Goal: Book appointment/travel/reservation

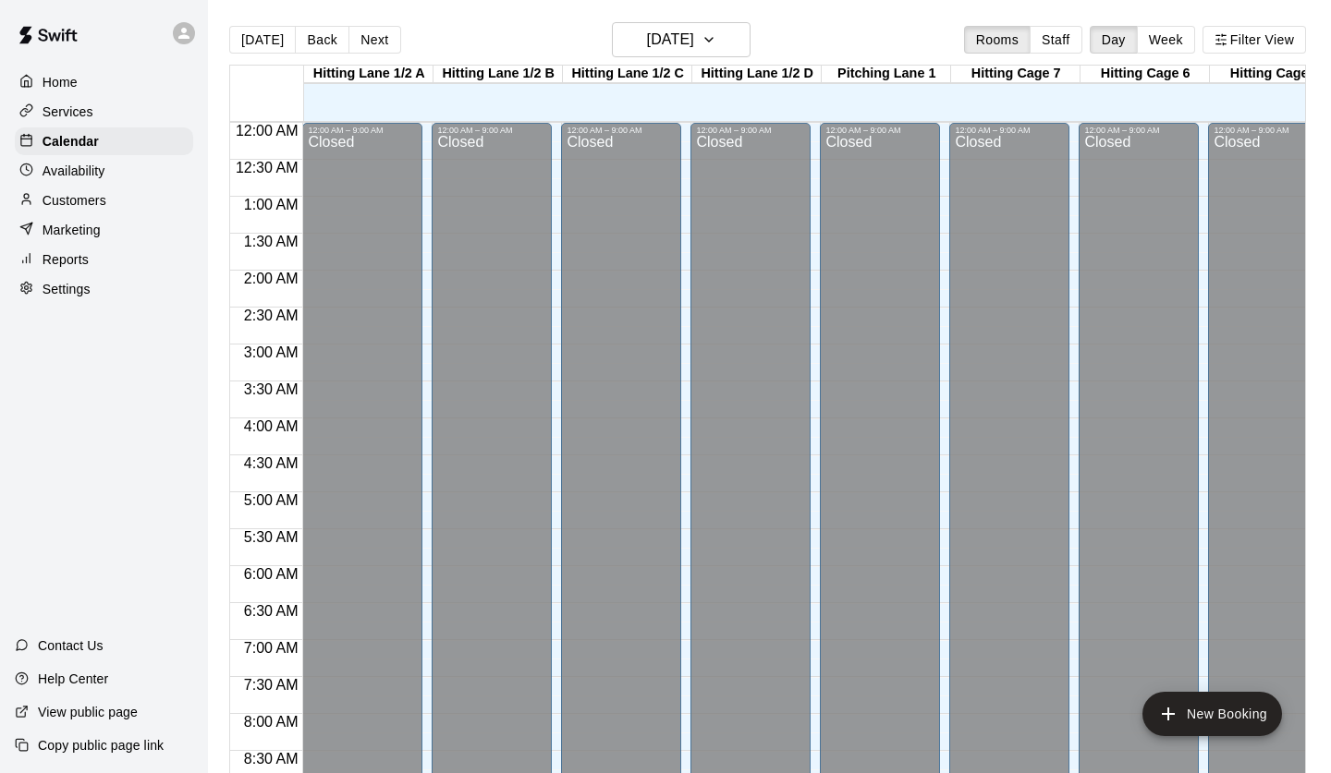
scroll to position [1047, 0]
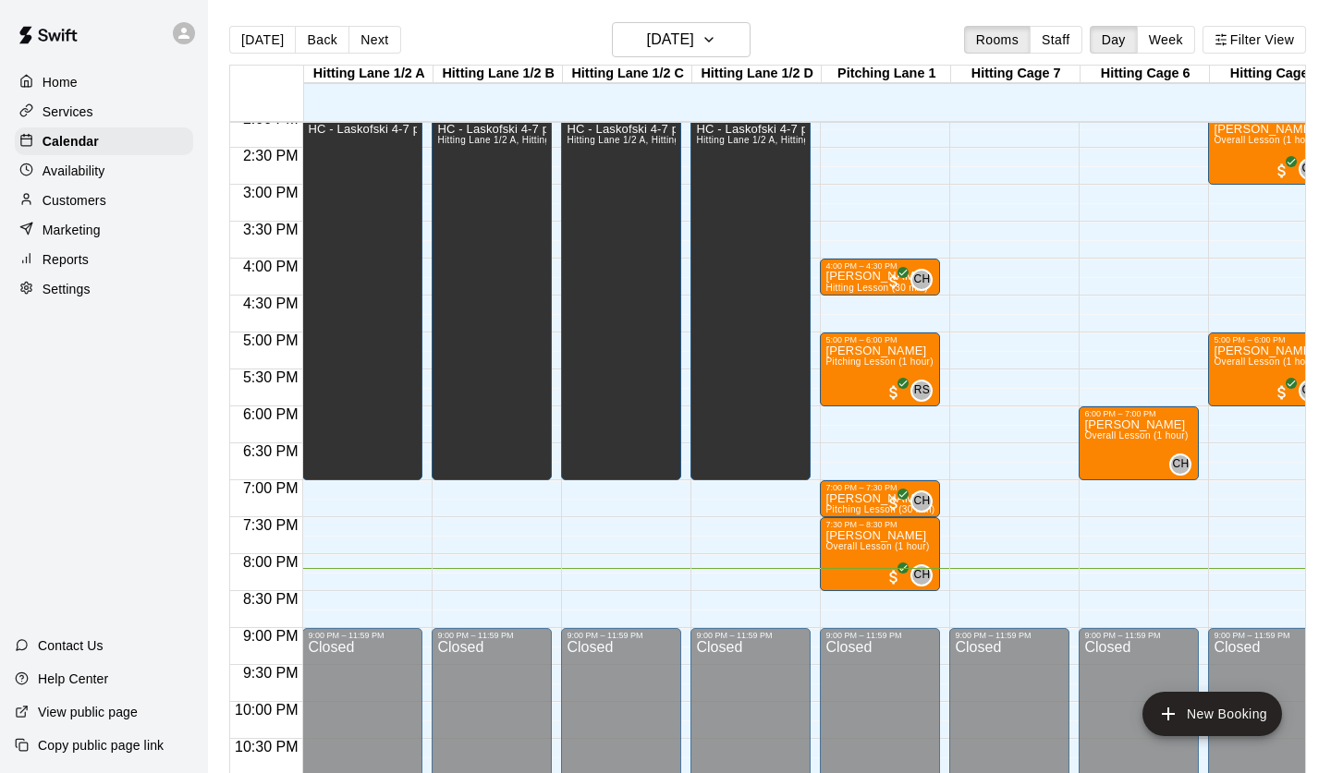
click at [63, 196] on p "Customers" at bounding box center [75, 200] width 64 height 18
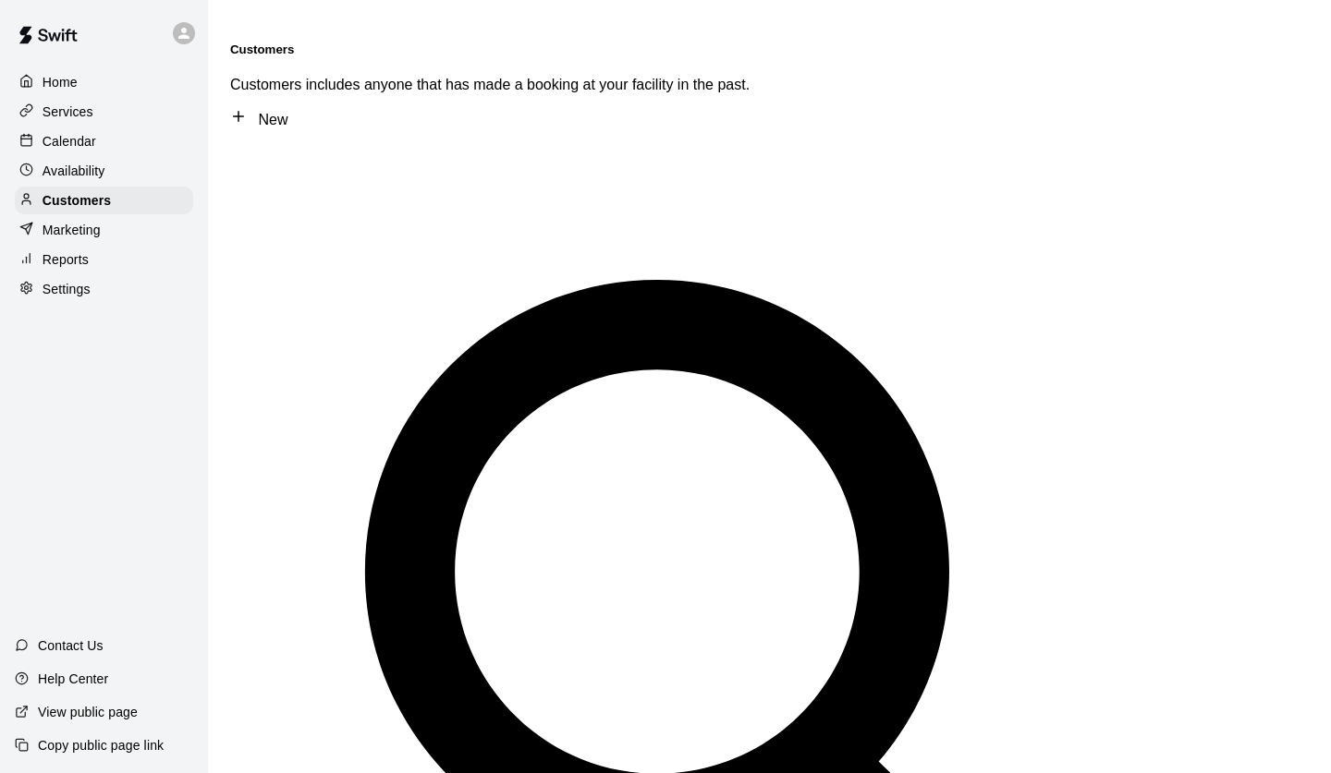
type input "****"
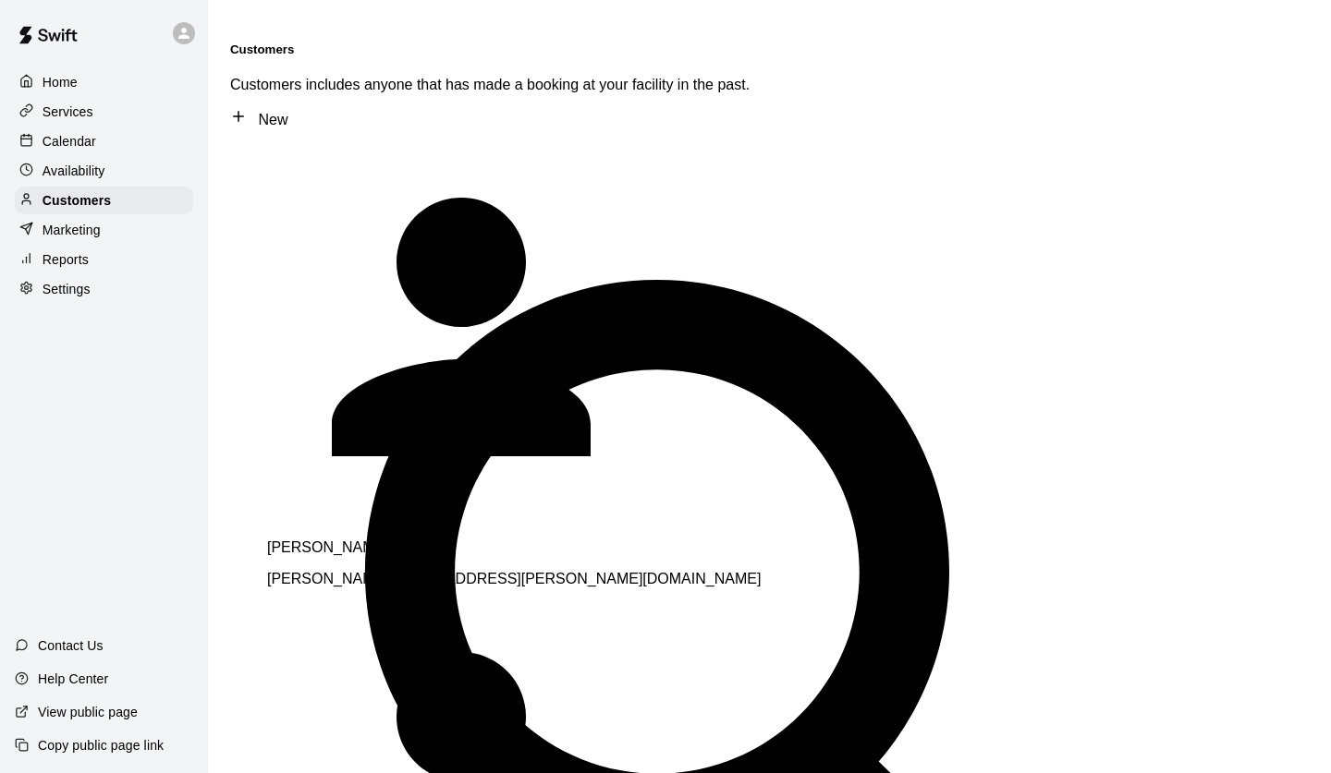
click at [439, 540] on div "[PERSON_NAME] [PERSON_NAME][EMAIL_ADDRESS][PERSON_NAME][DOMAIN_NAME]" at bounding box center [525, 564] width 517 height 48
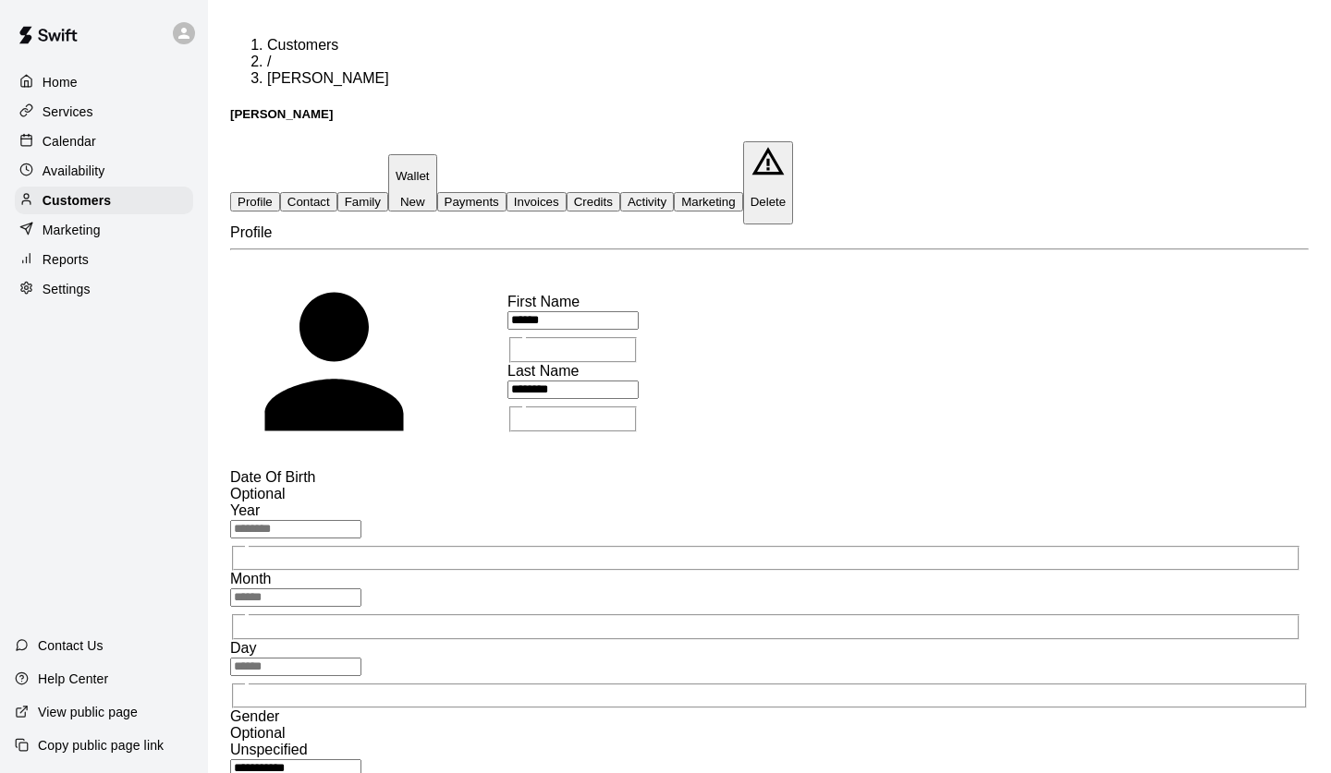
click at [337, 192] on button "Contact" at bounding box center [308, 201] width 57 height 19
select select "**"
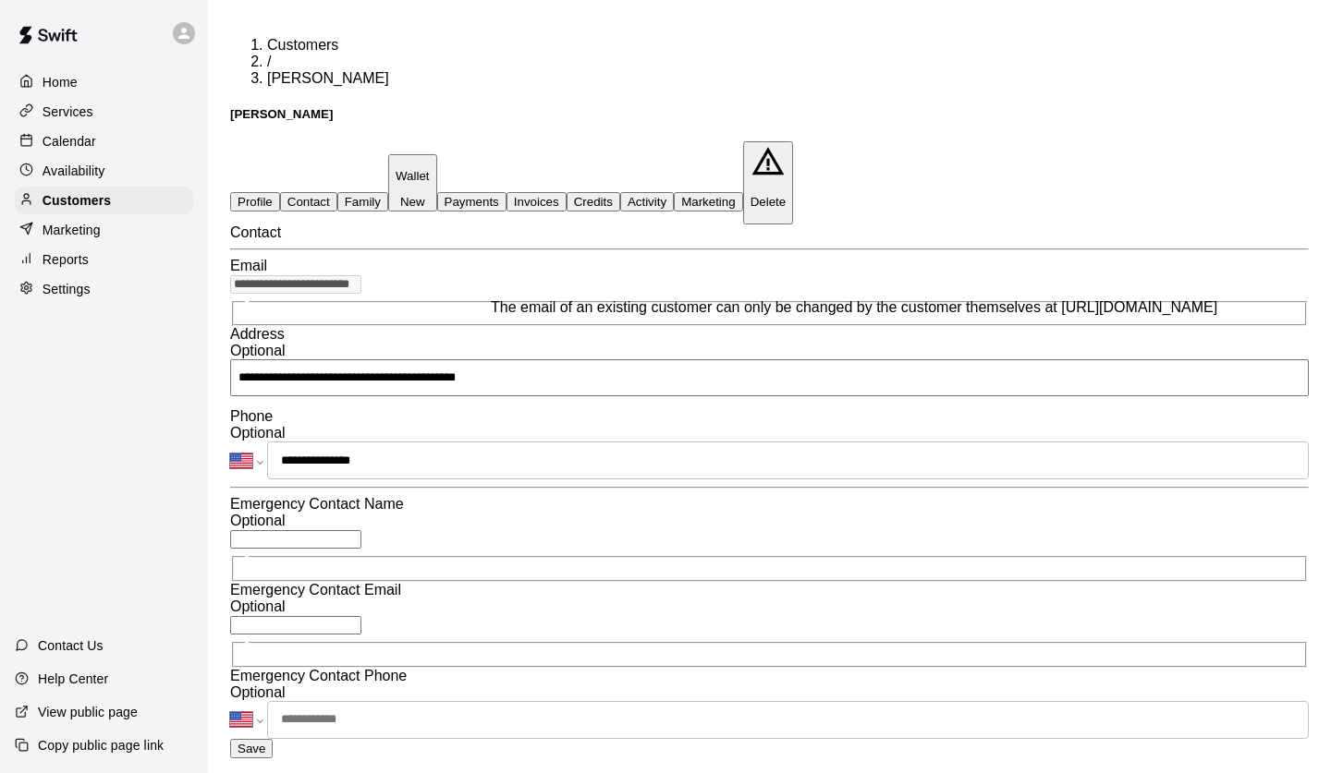
click at [361, 284] on input "**********" at bounding box center [295, 284] width 131 height 18
drag, startPoint x: 428, startPoint y: 282, endPoint x: 253, endPoint y: 289, distance: 174.8
click at [253, 289] on input "**********" at bounding box center [295, 284] width 131 height 18
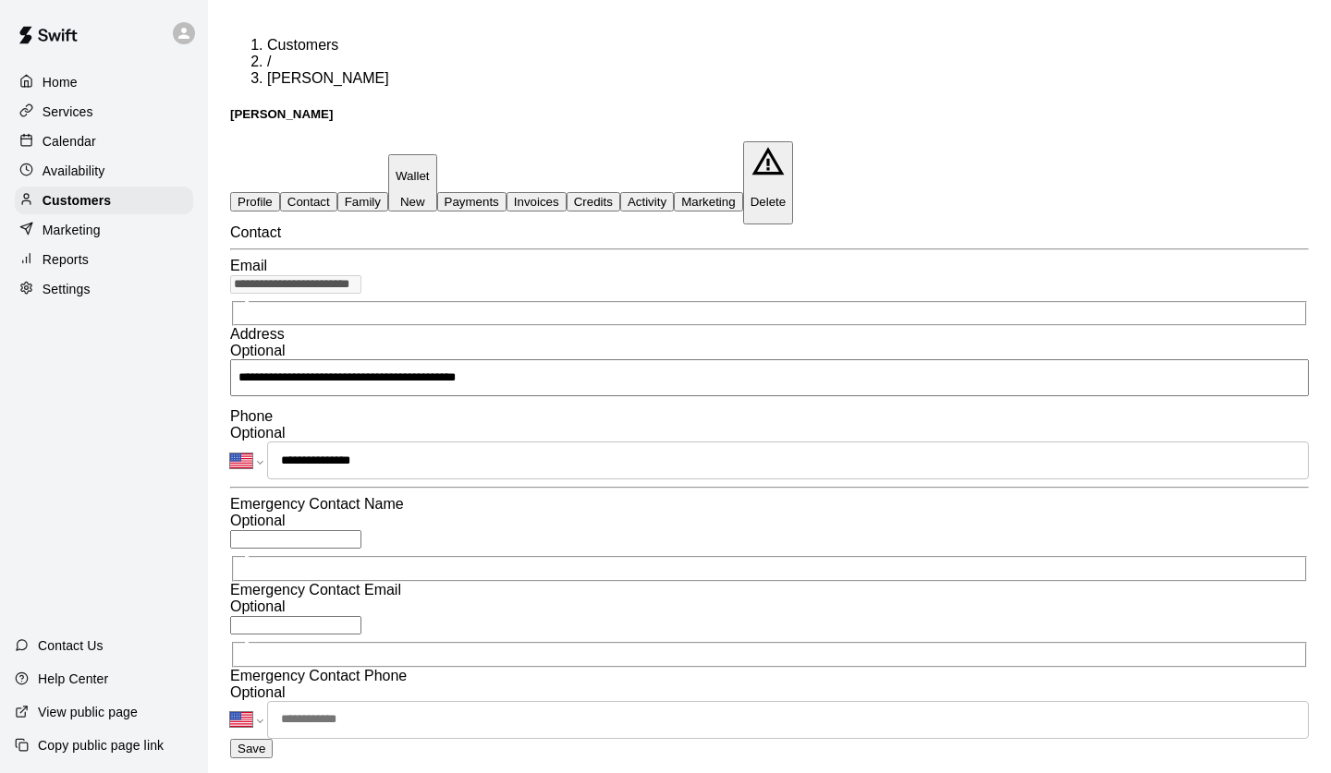
click at [80, 142] on p "Calendar" at bounding box center [70, 141] width 54 height 18
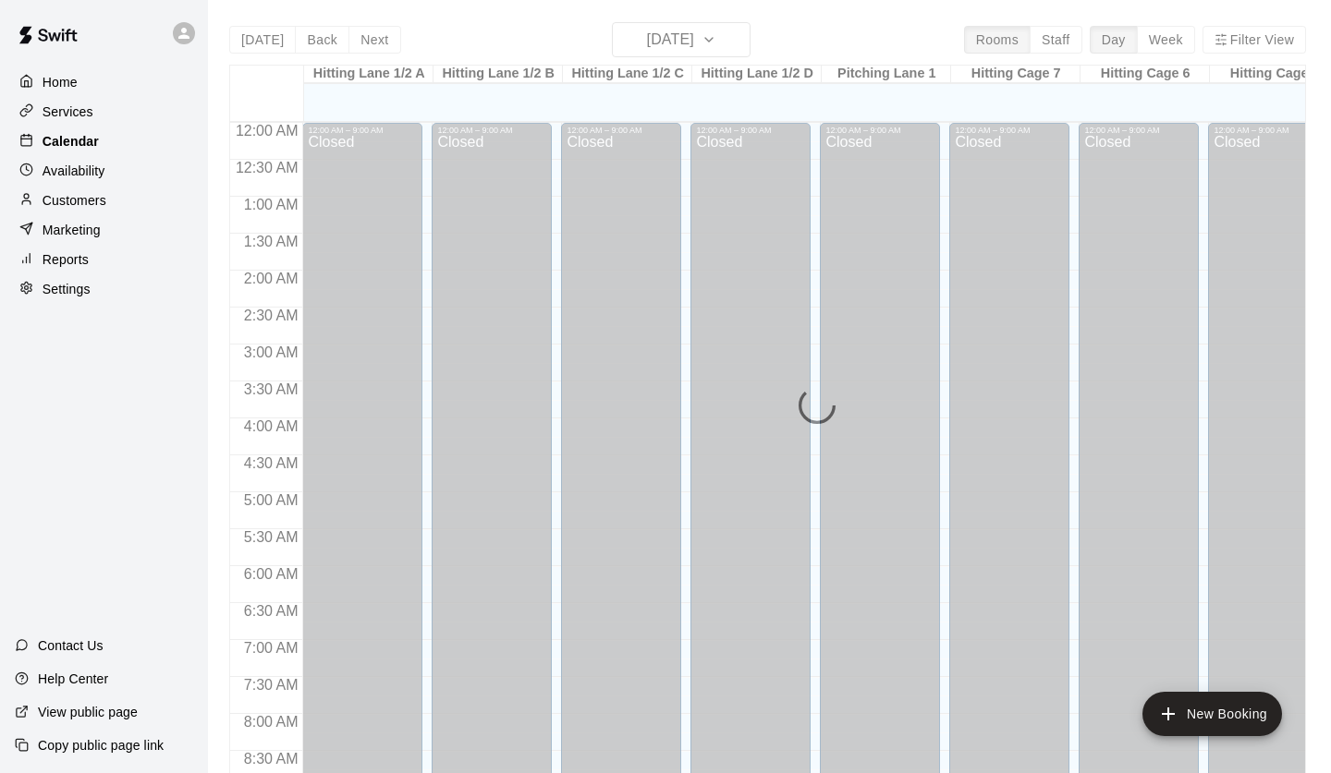
scroll to position [1047, 0]
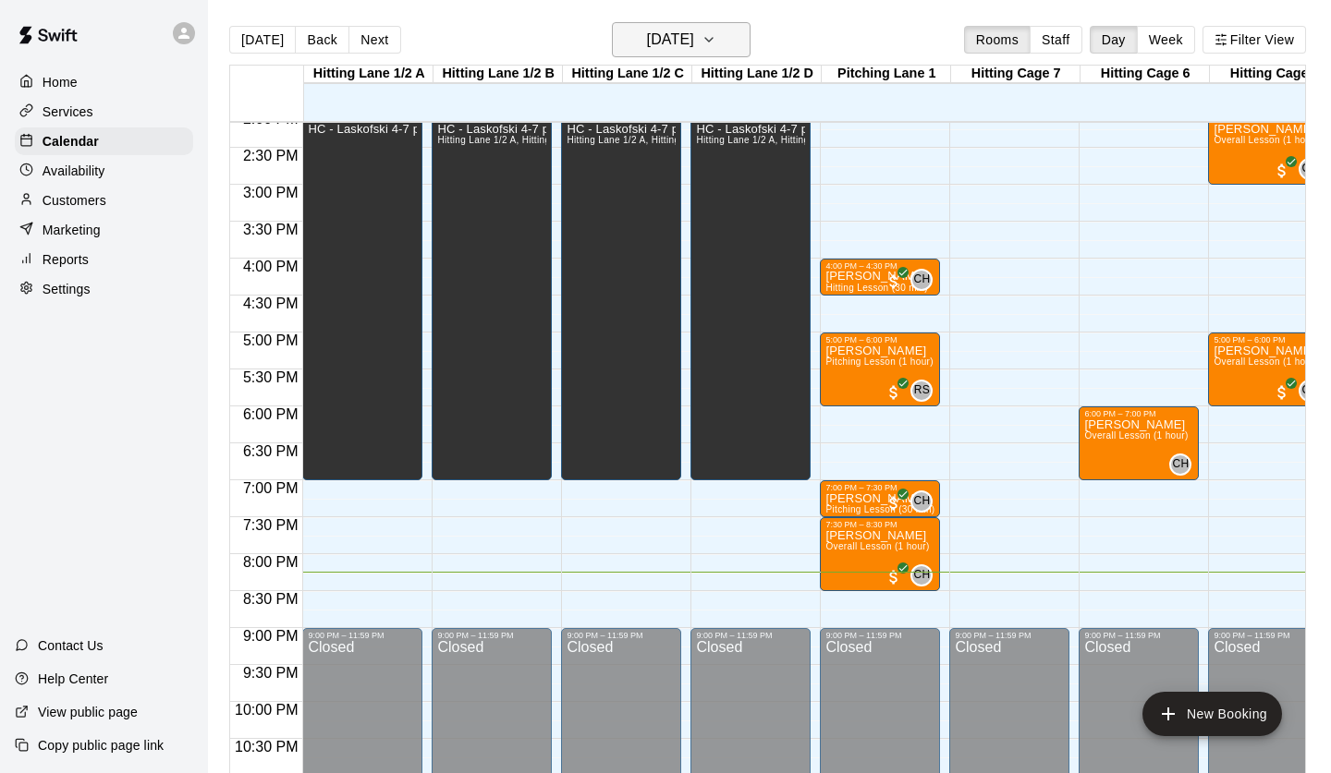
click at [672, 34] on h6 "[DATE]" at bounding box center [670, 40] width 47 height 26
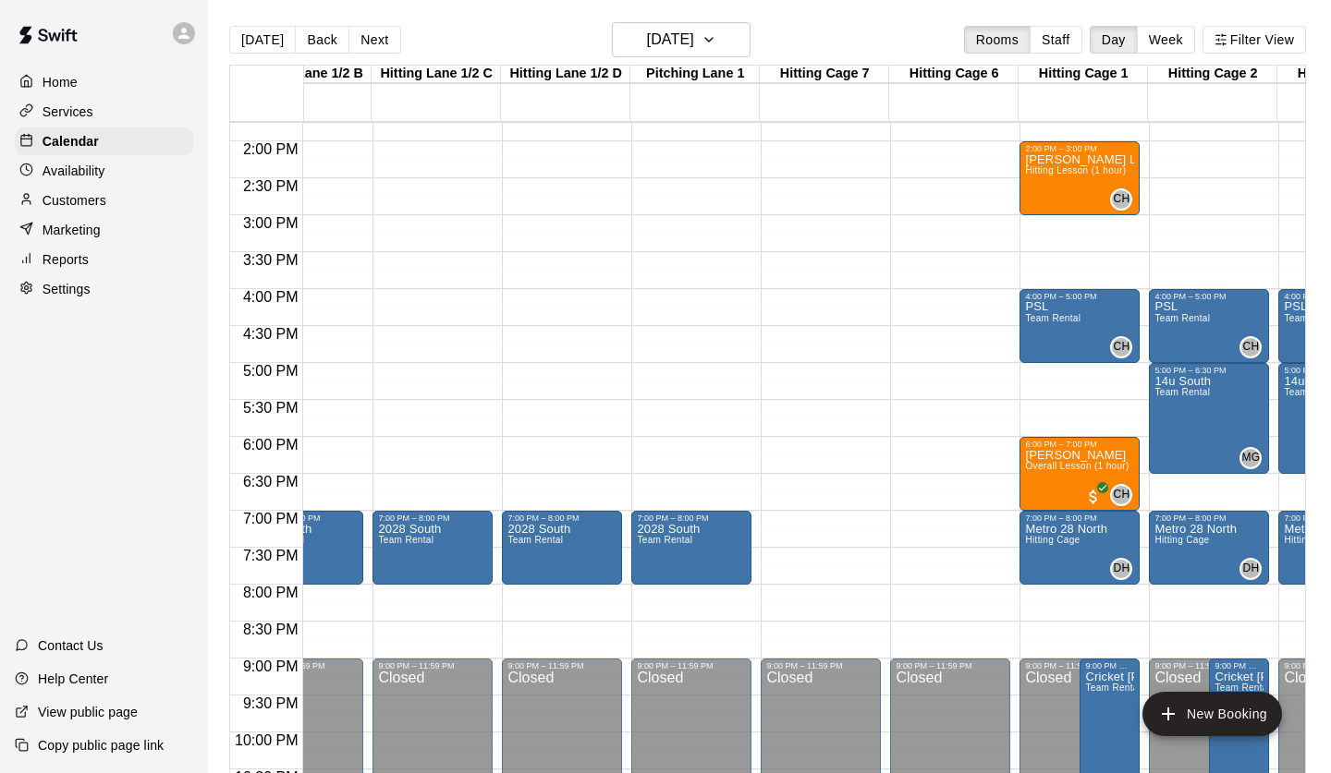
scroll to position [0, 176]
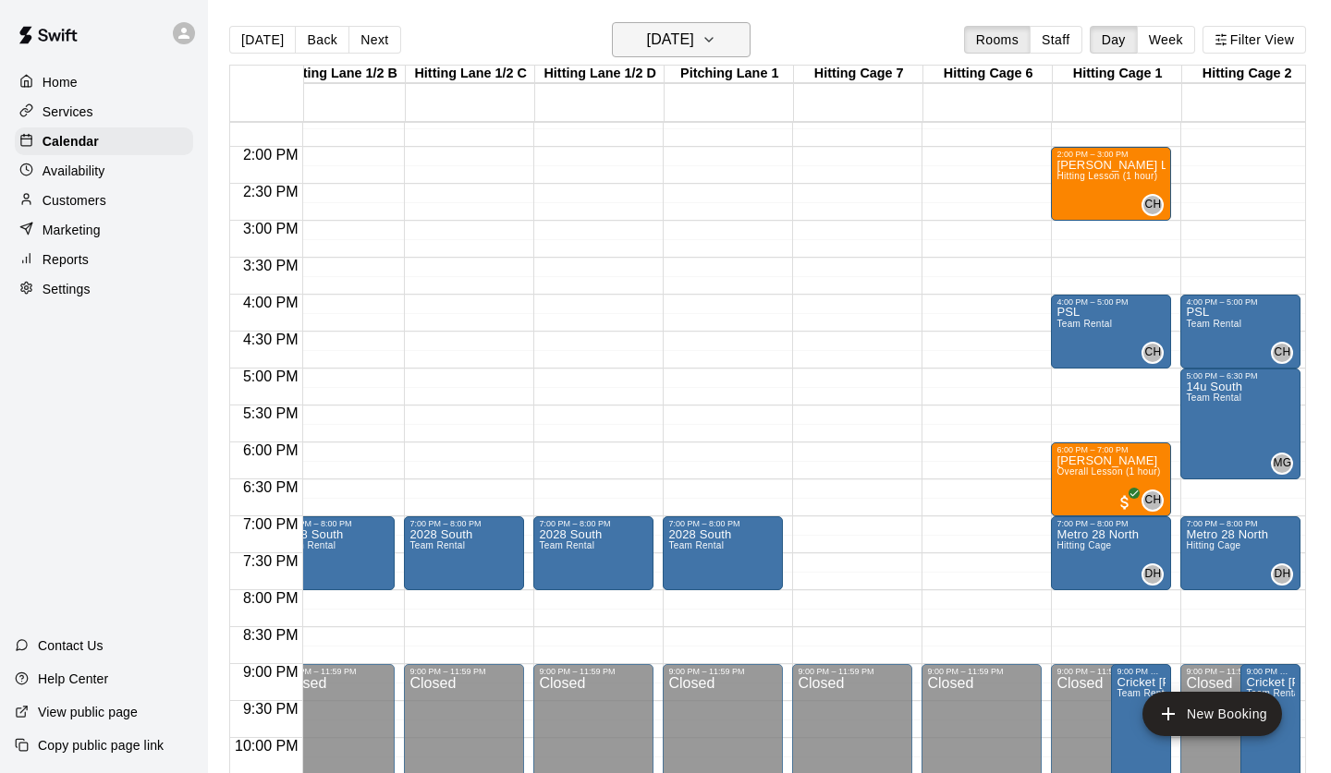
click at [694, 41] on h6 "[DATE]" at bounding box center [670, 40] width 47 height 26
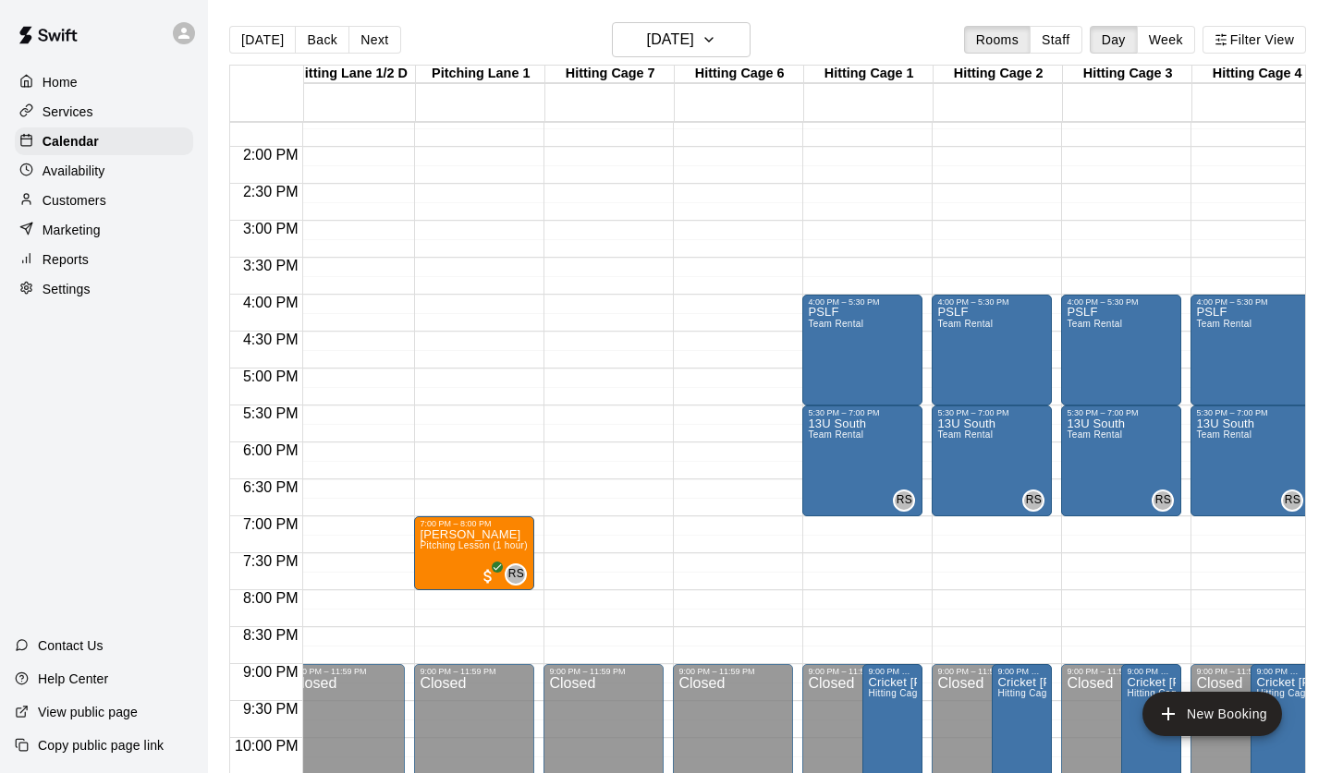
scroll to position [1011, 453]
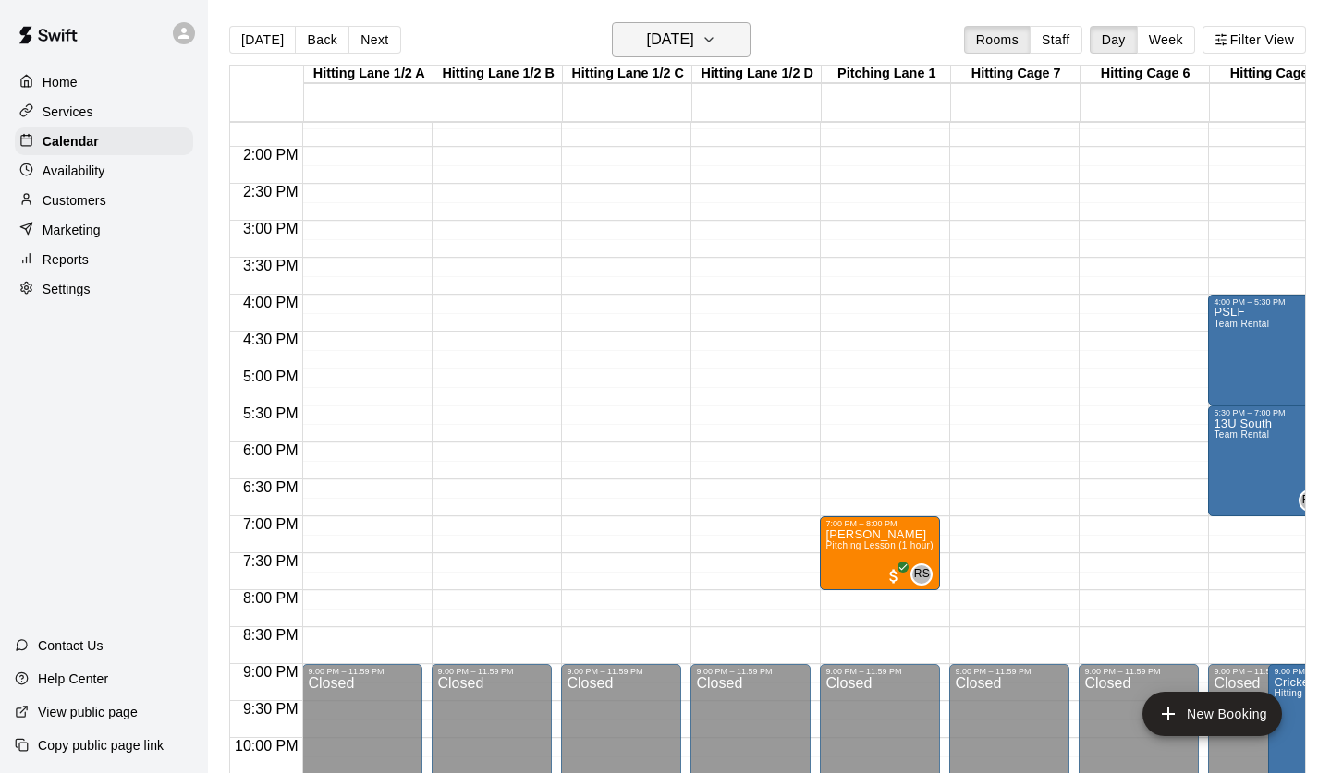
click at [689, 27] on h6 "[DATE]" at bounding box center [670, 40] width 47 height 26
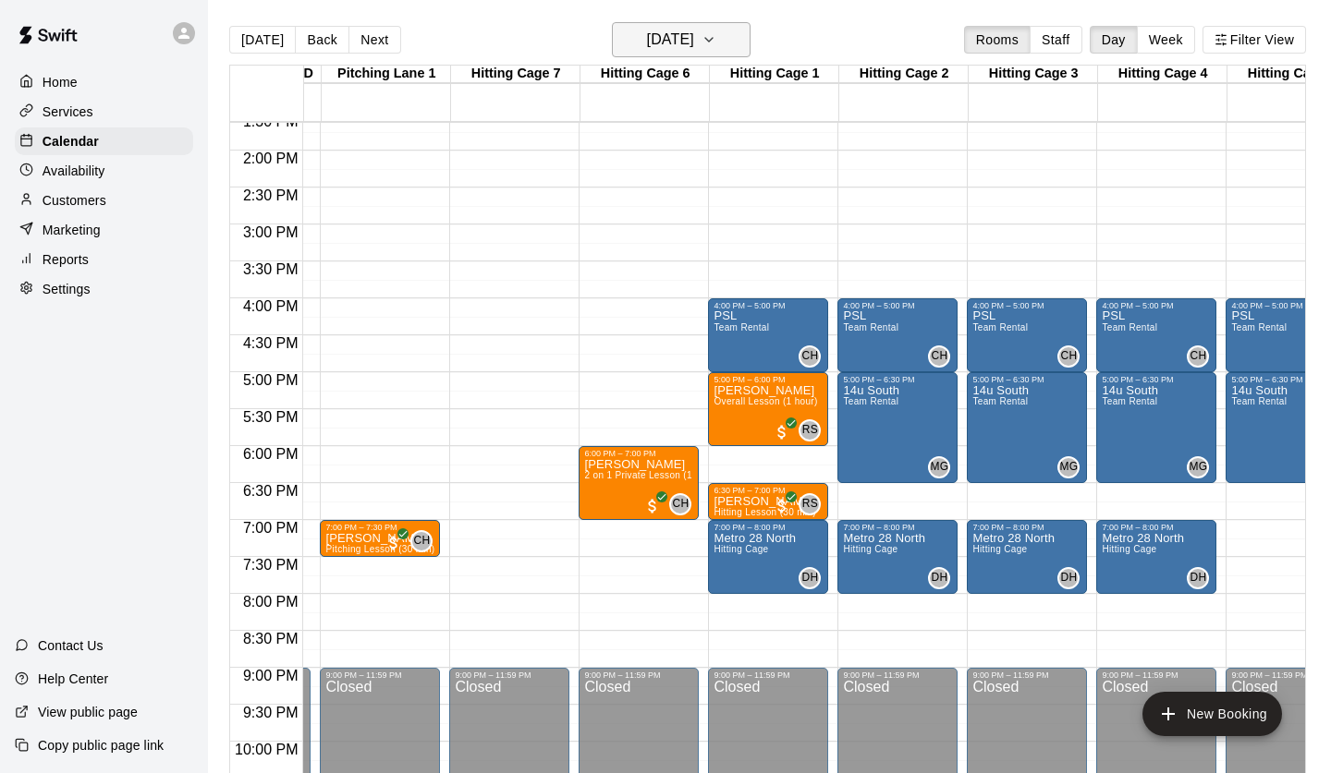
click at [694, 32] on h6 "[DATE]" at bounding box center [670, 40] width 47 height 26
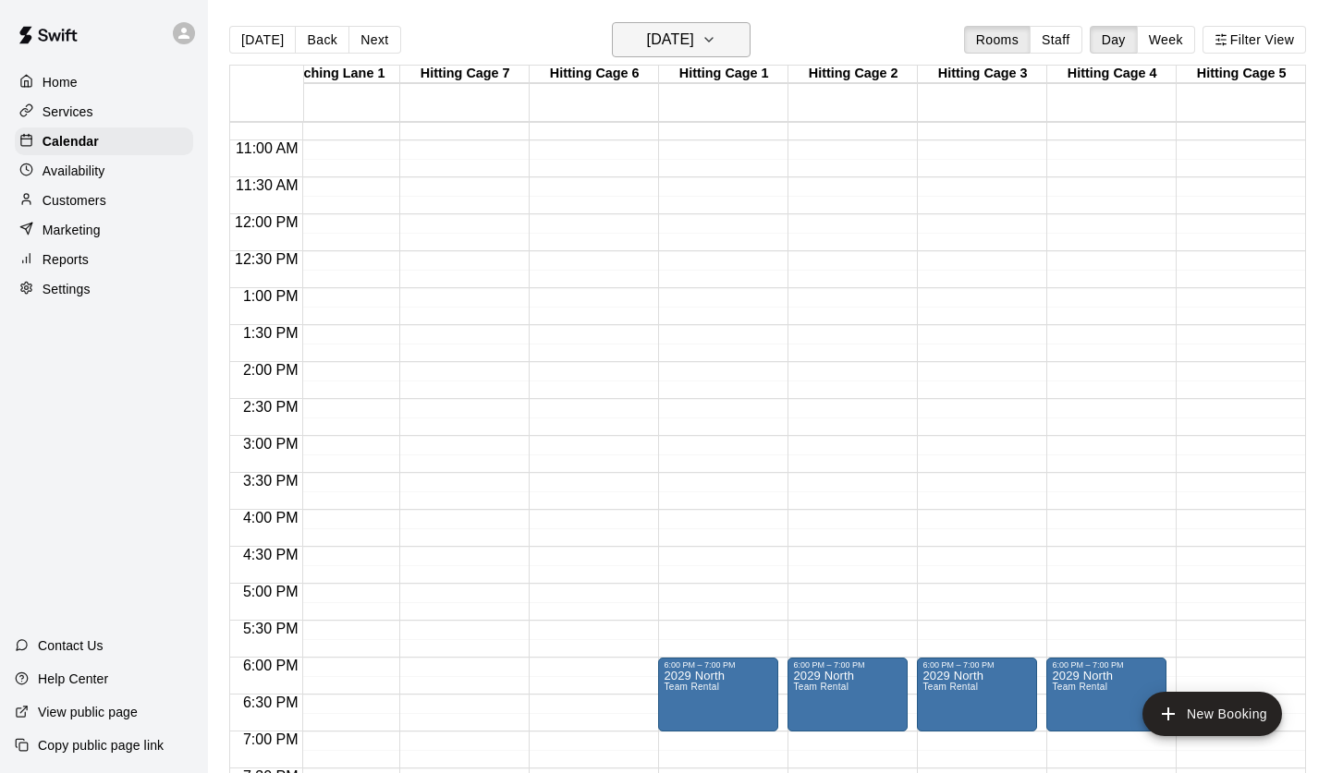
click at [678, 37] on h6 "[DATE]" at bounding box center [670, 40] width 47 height 26
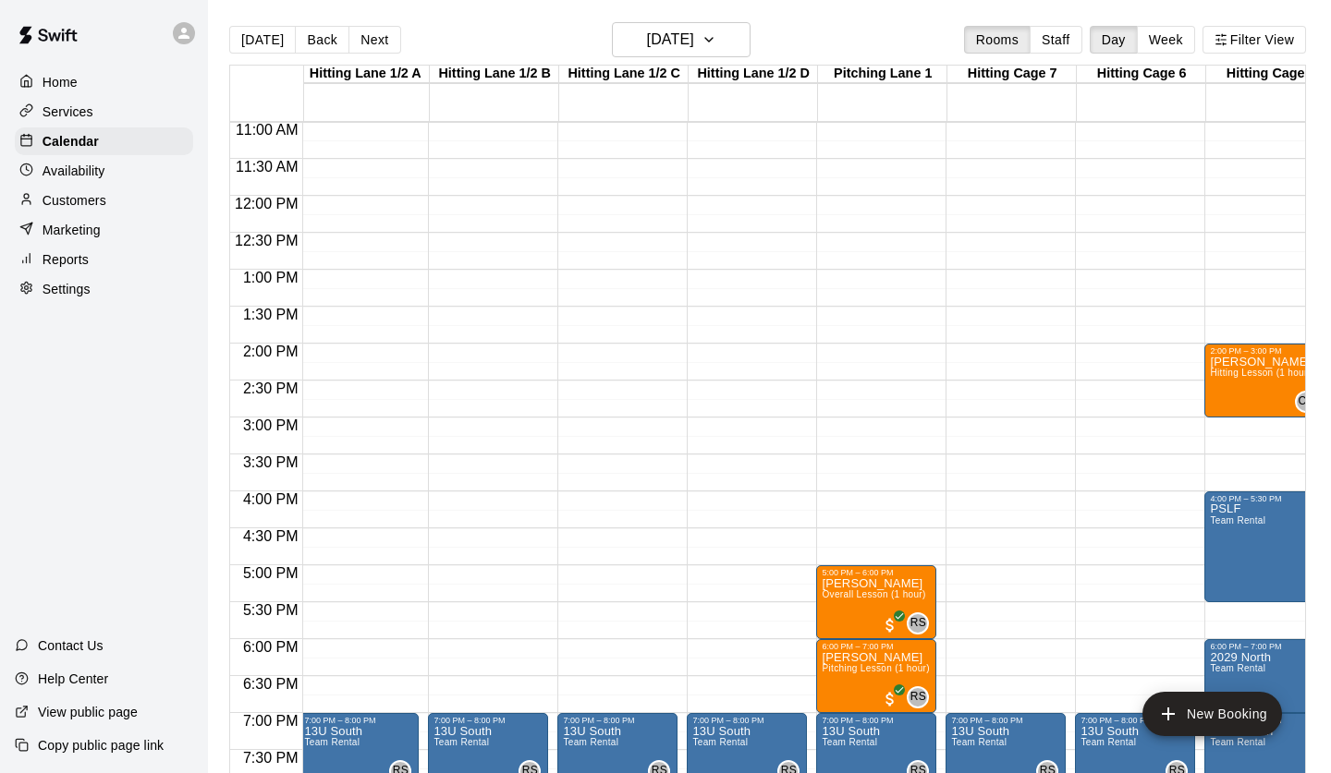
scroll to position [0, 0]
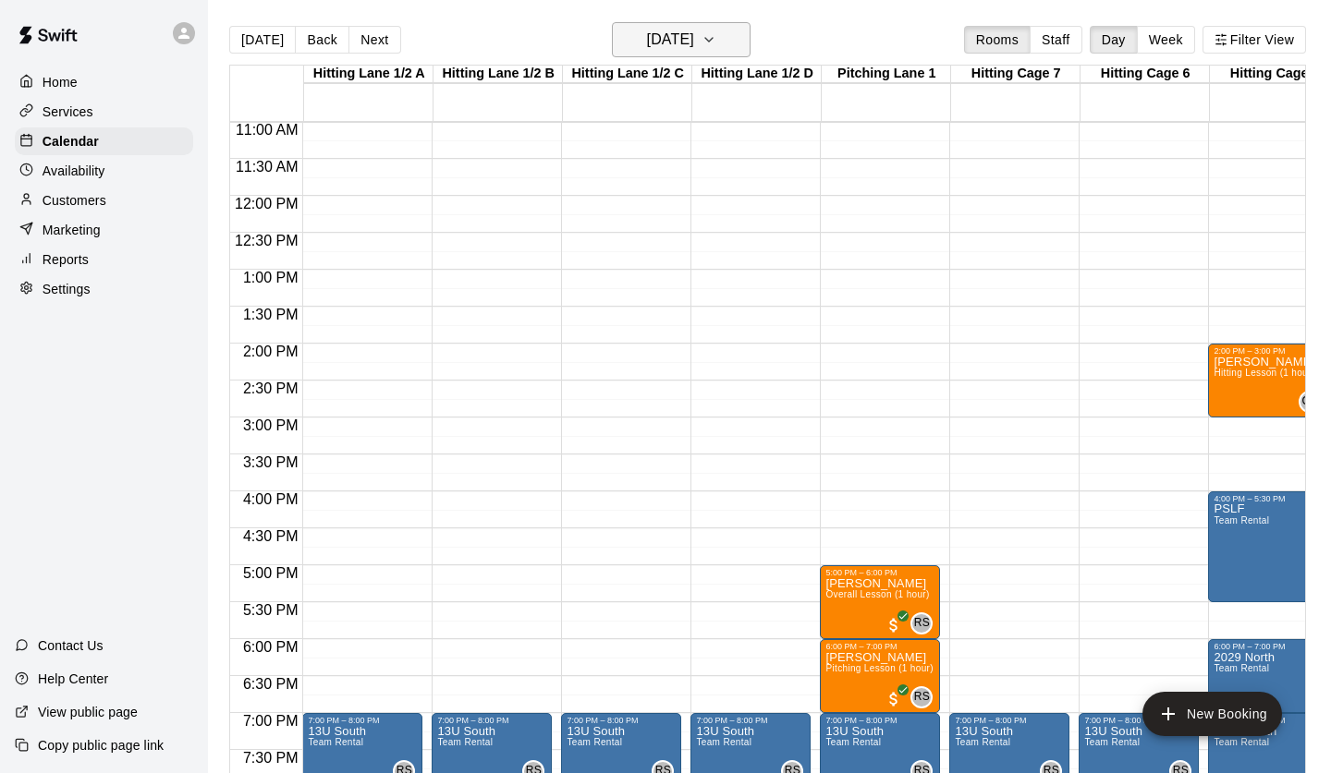
click at [694, 48] on h6 "[DATE]" at bounding box center [670, 40] width 47 height 26
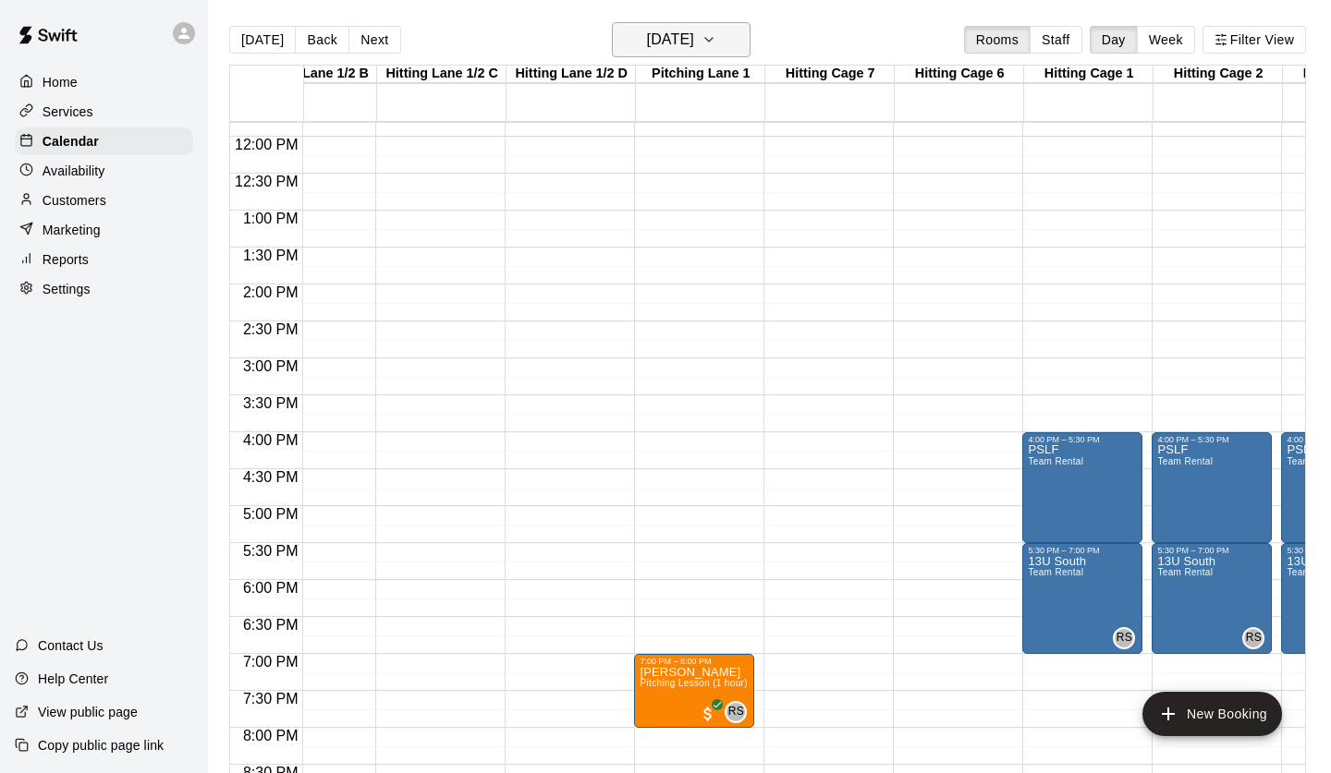
click at [694, 36] on h6 "[DATE]" at bounding box center [670, 40] width 47 height 26
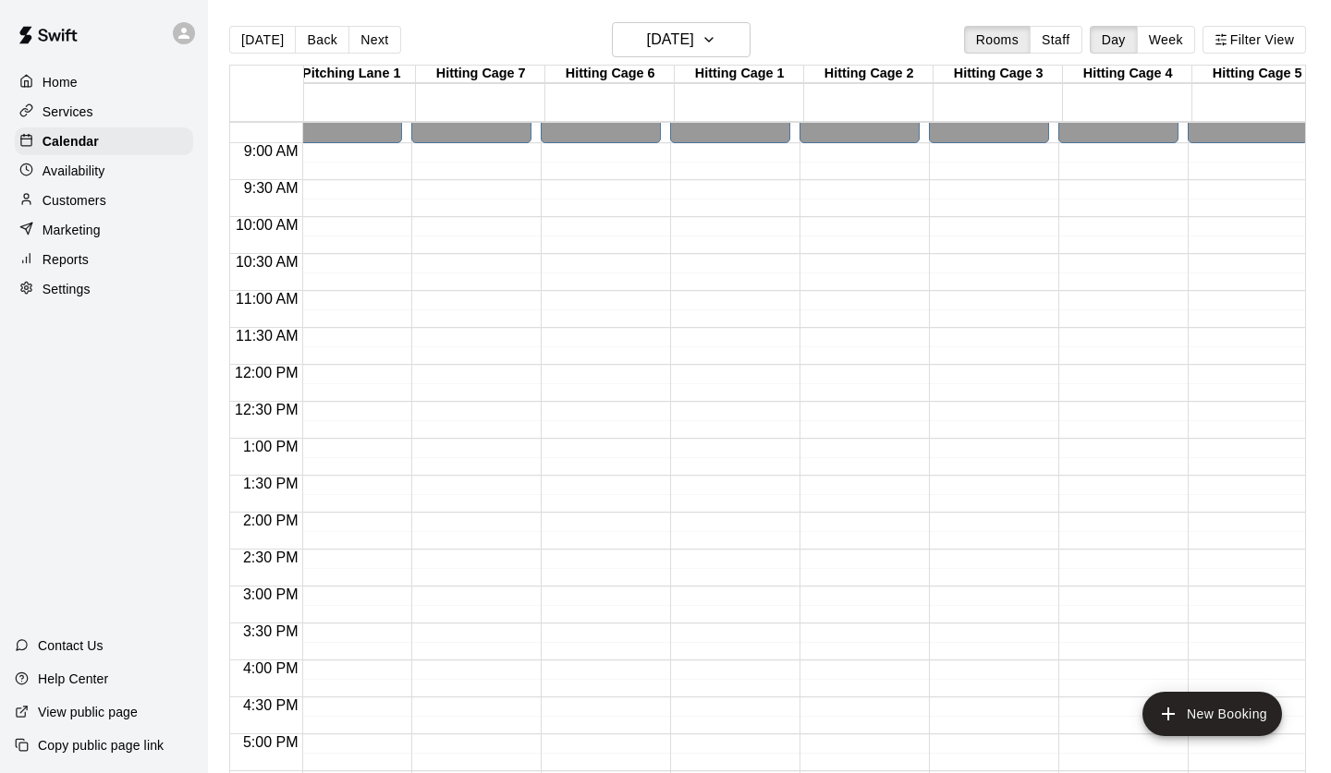
scroll to position [0, 552]
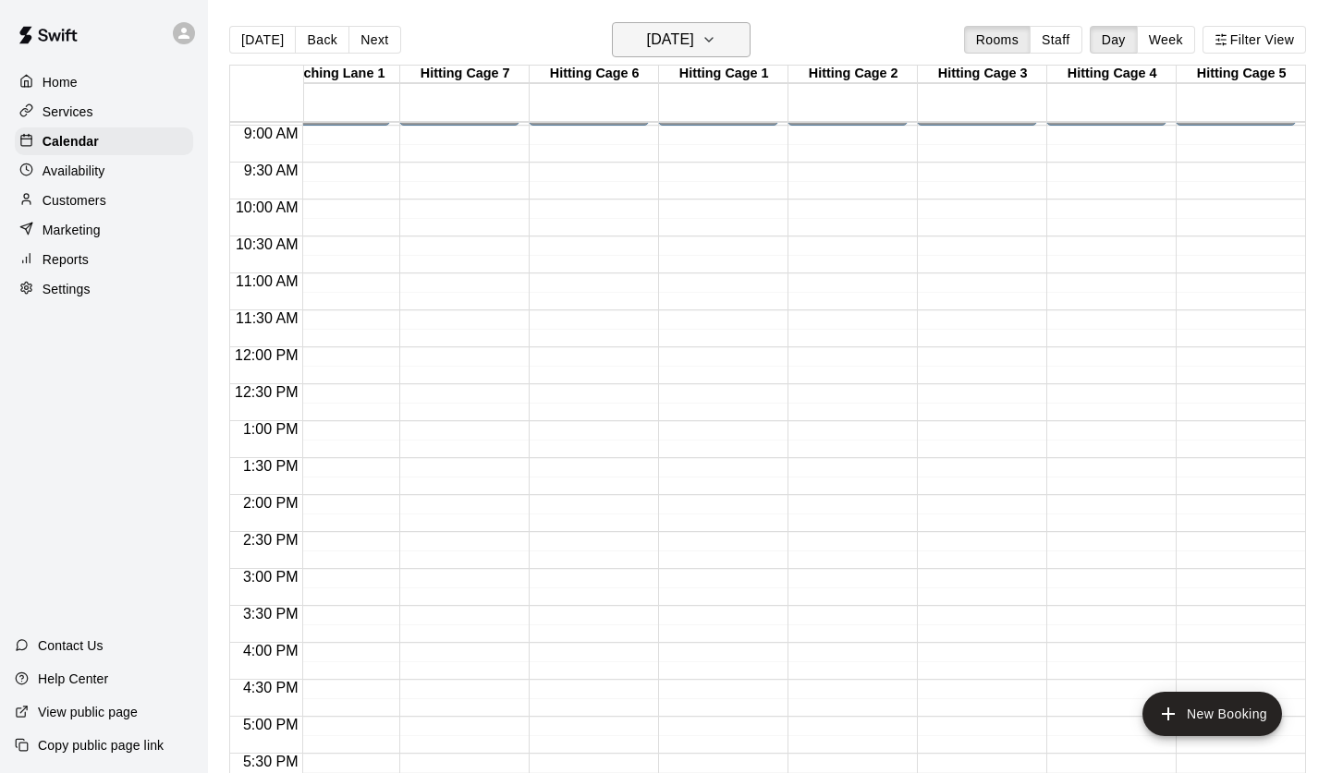
click at [694, 33] on h6 "[DATE]" at bounding box center [670, 40] width 47 height 26
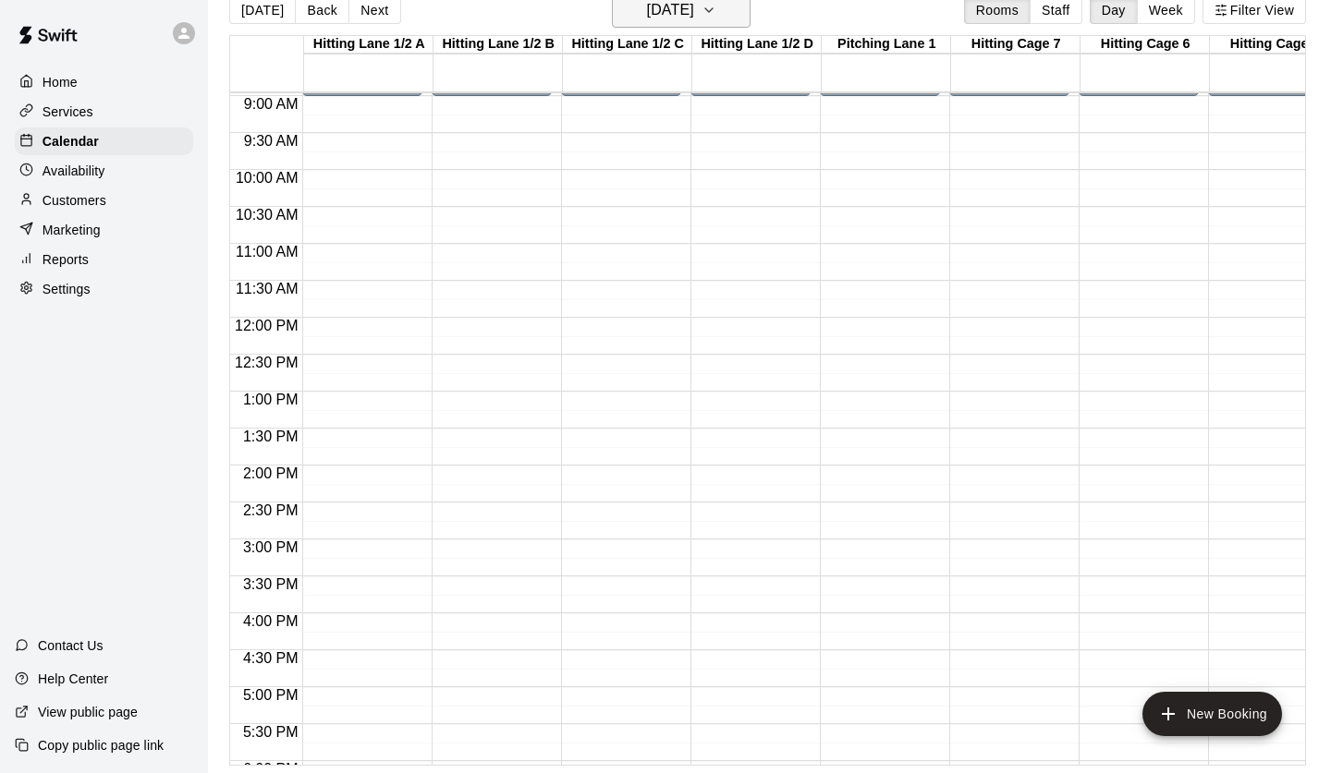
click at [694, 12] on h6 "[DATE]" at bounding box center [670, 10] width 47 height 26
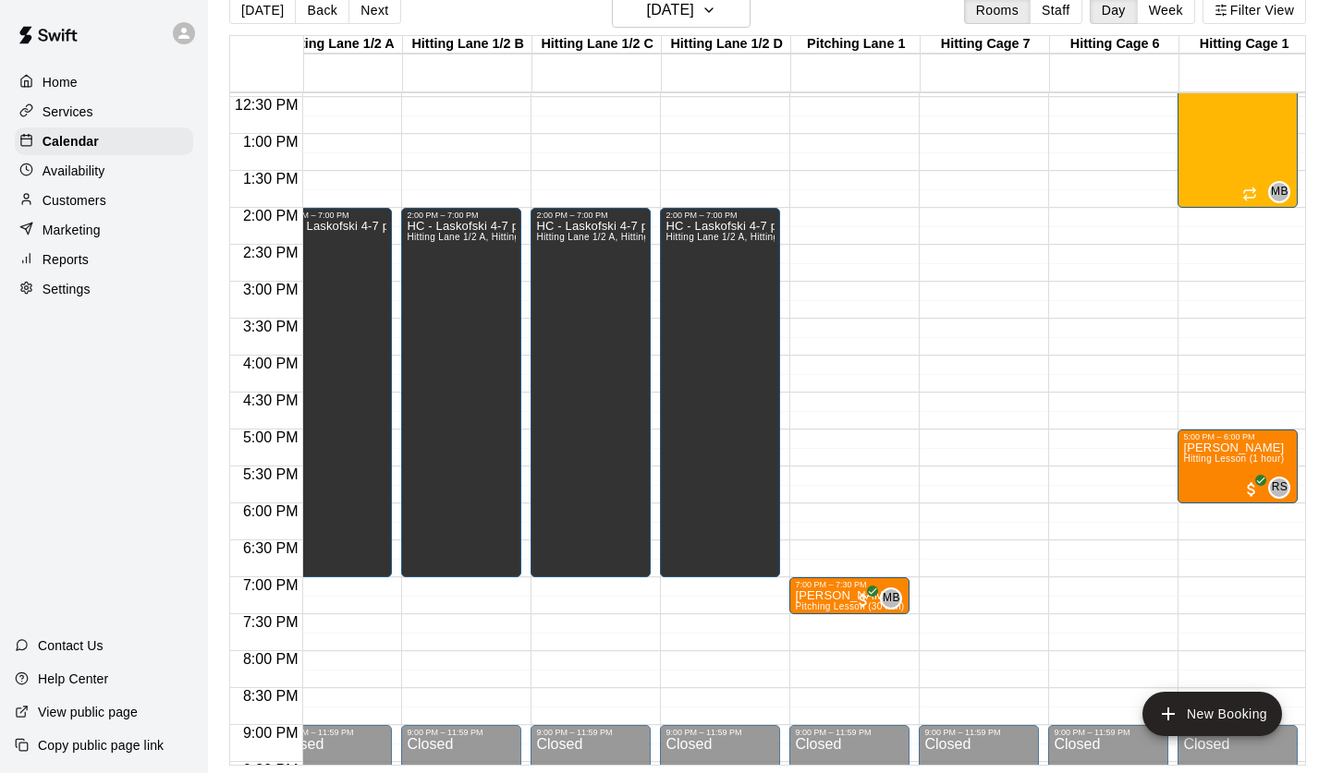
scroll to position [932, 30]
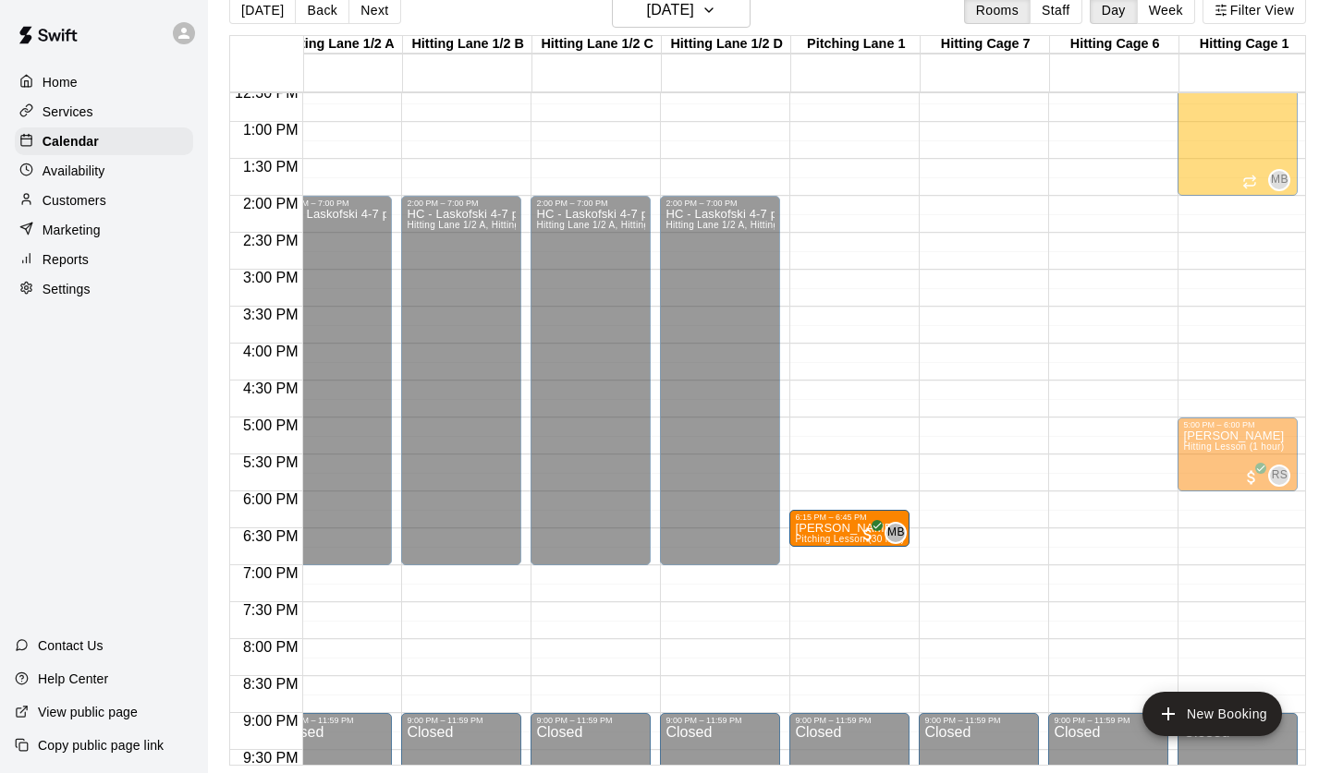
drag, startPoint x: 839, startPoint y: 580, endPoint x: 838, endPoint y: 542, distance: 38.8
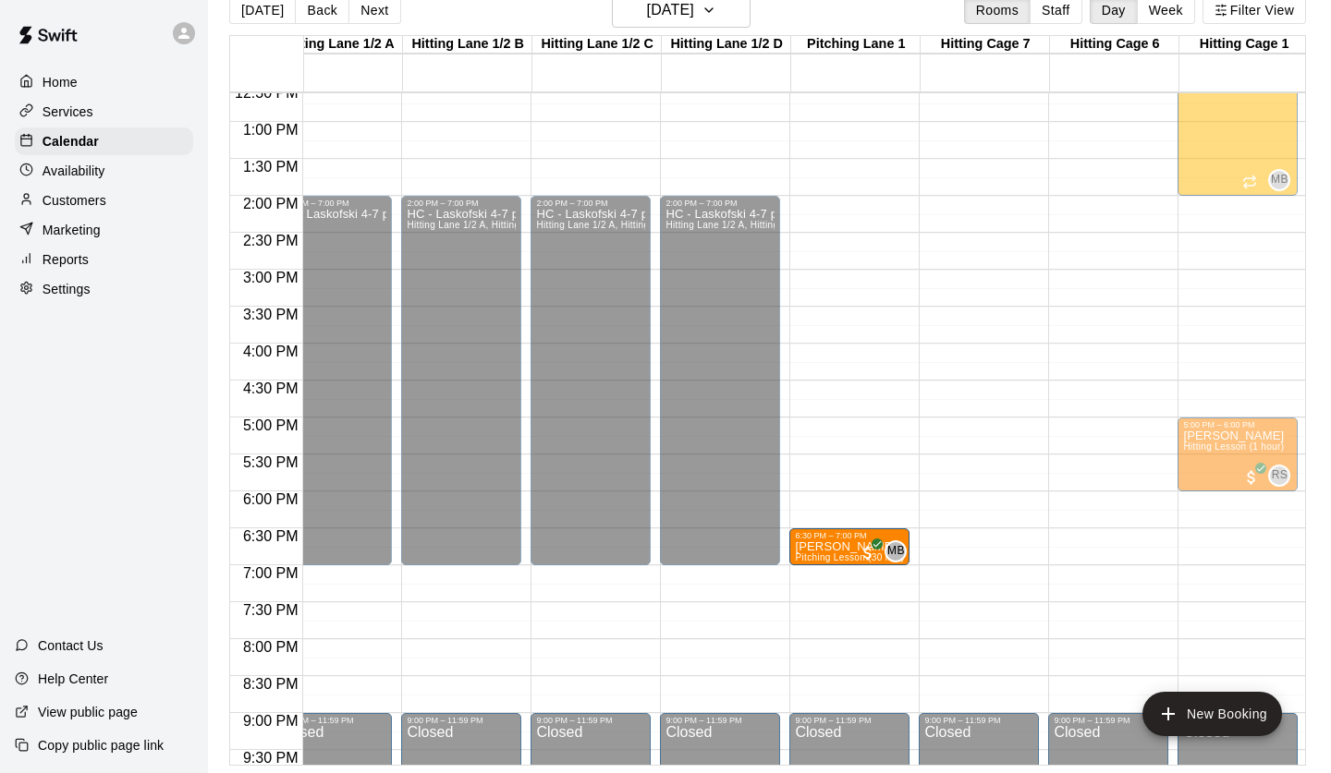
drag, startPoint x: 818, startPoint y: 582, endPoint x: 819, endPoint y: 551, distance: 31.4
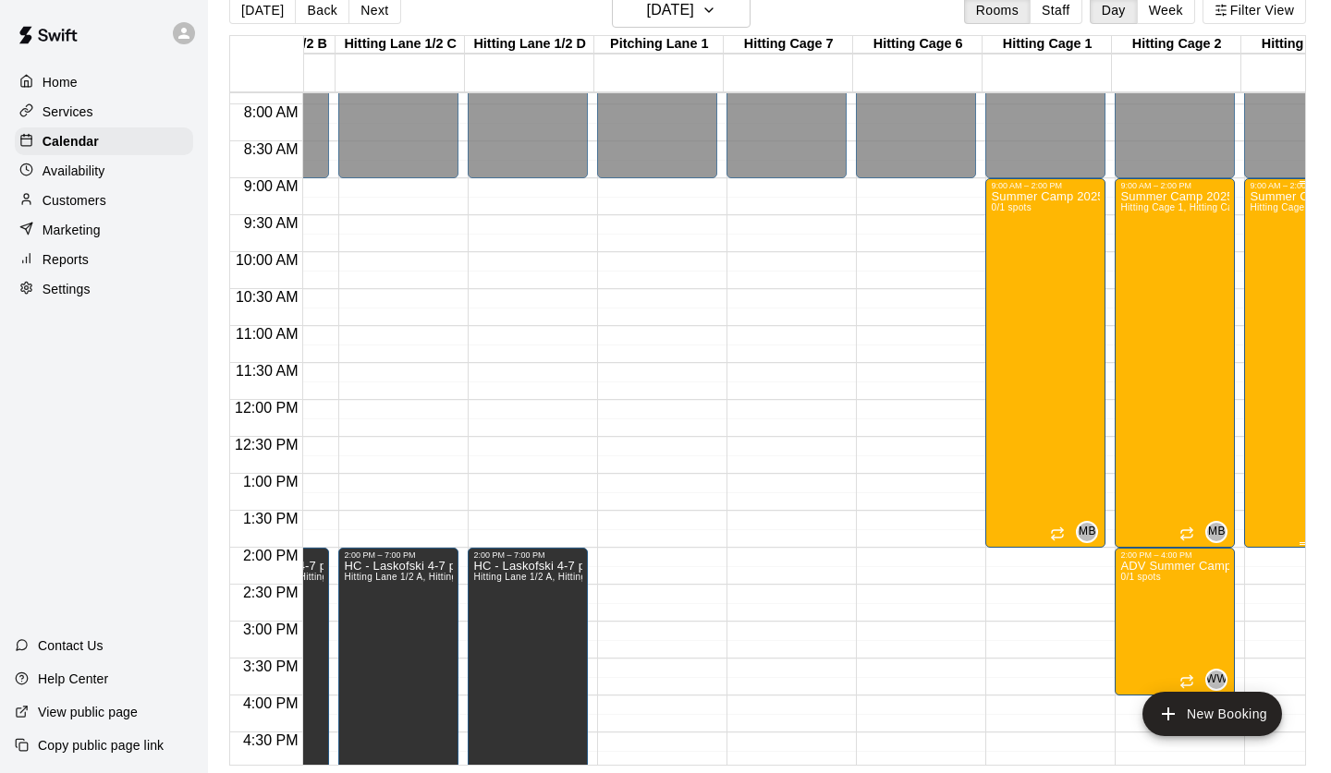
scroll to position [0, 169]
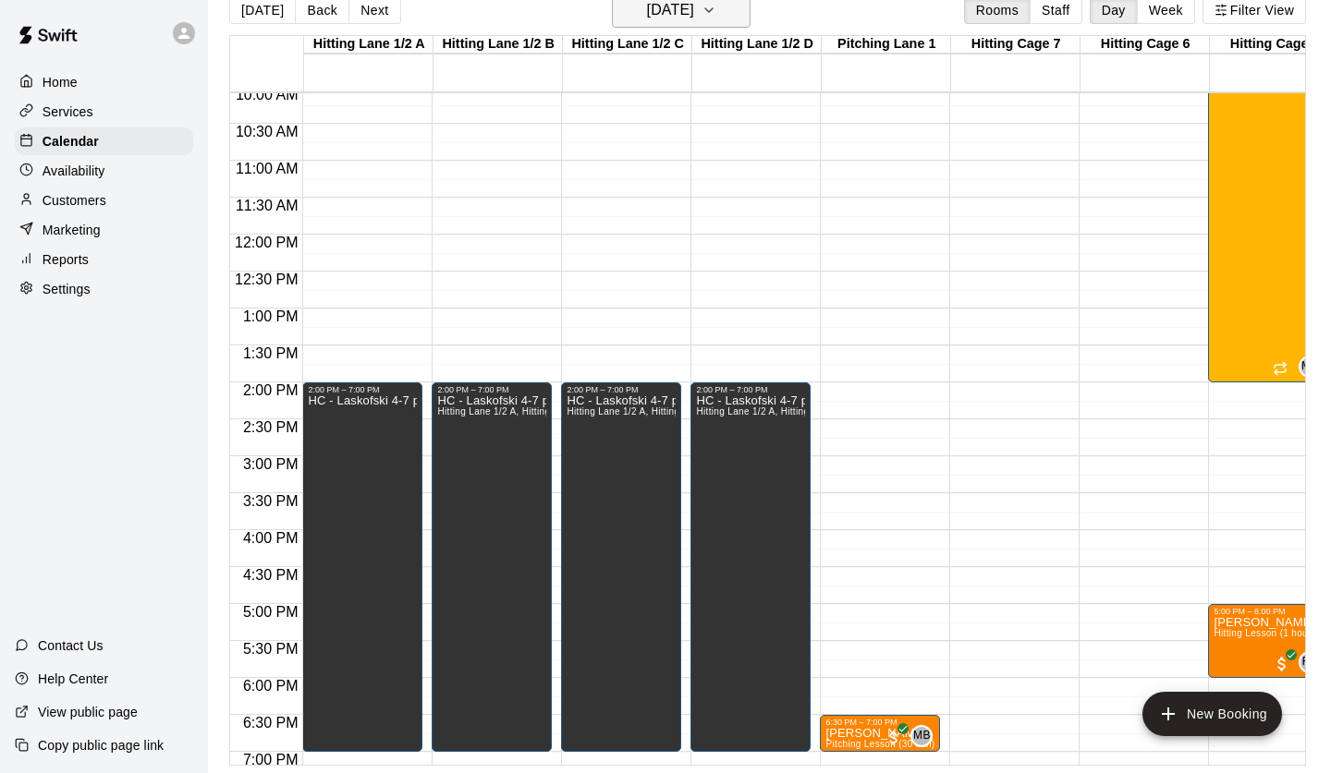
click at [685, 17] on h6 "[DATE]" at bounding box center [670, 10] width 47 height 26
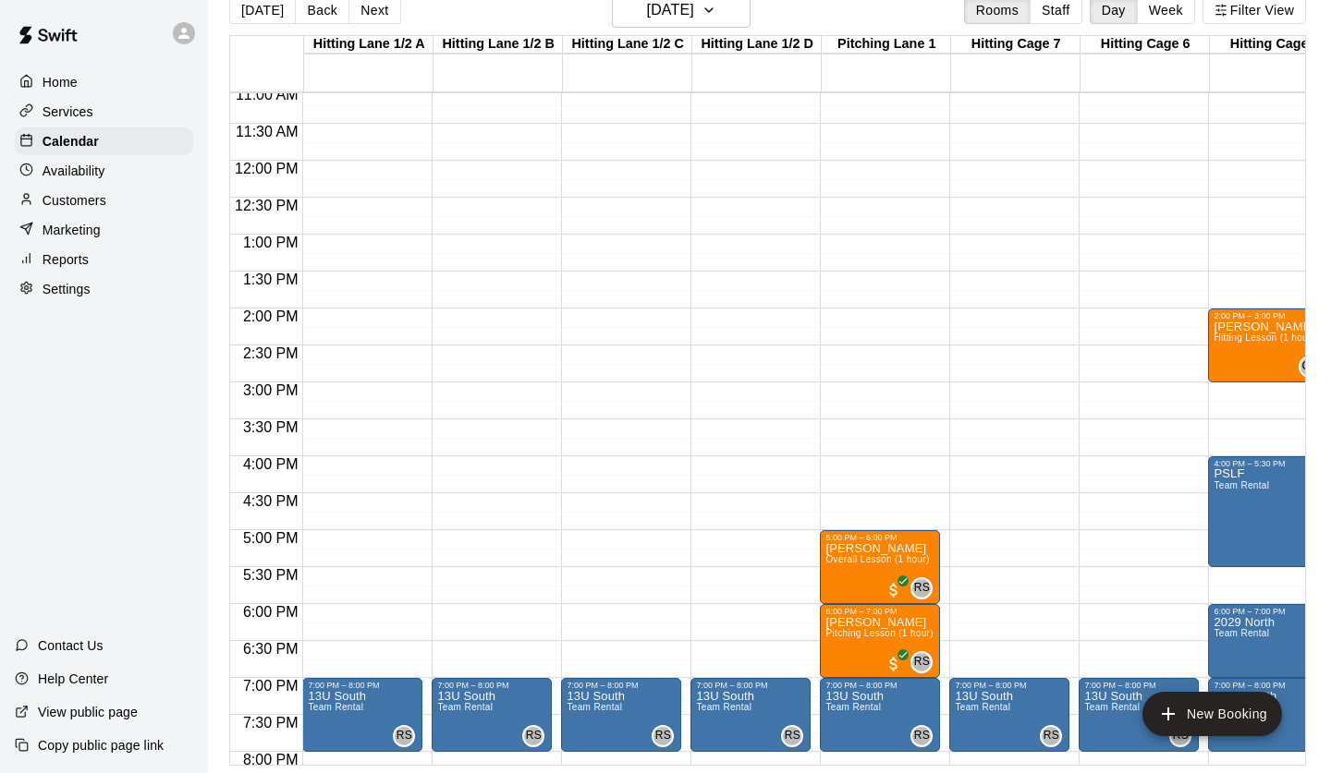
scroll to position [857, 0]
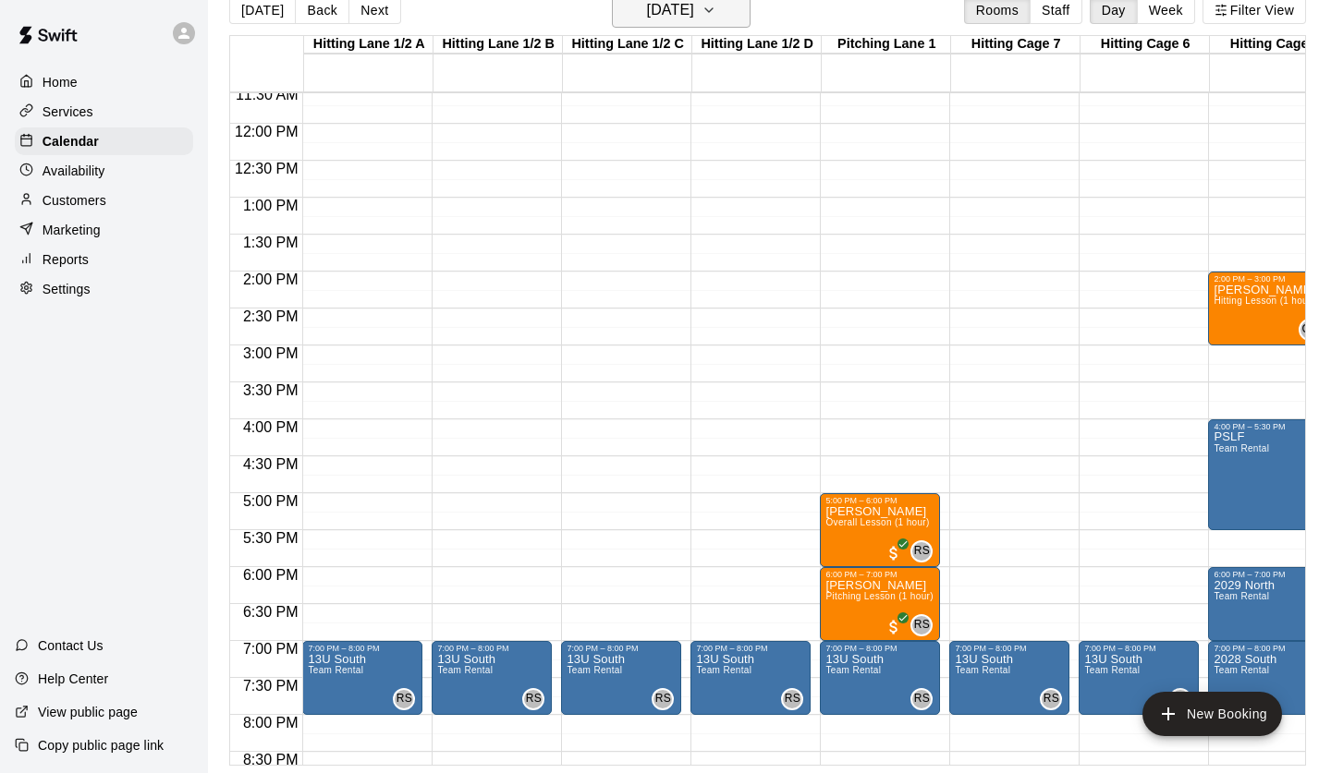
click at [680, 13] on h6 "[DATE]" at bounding box center [670, 10] width 47 height 26
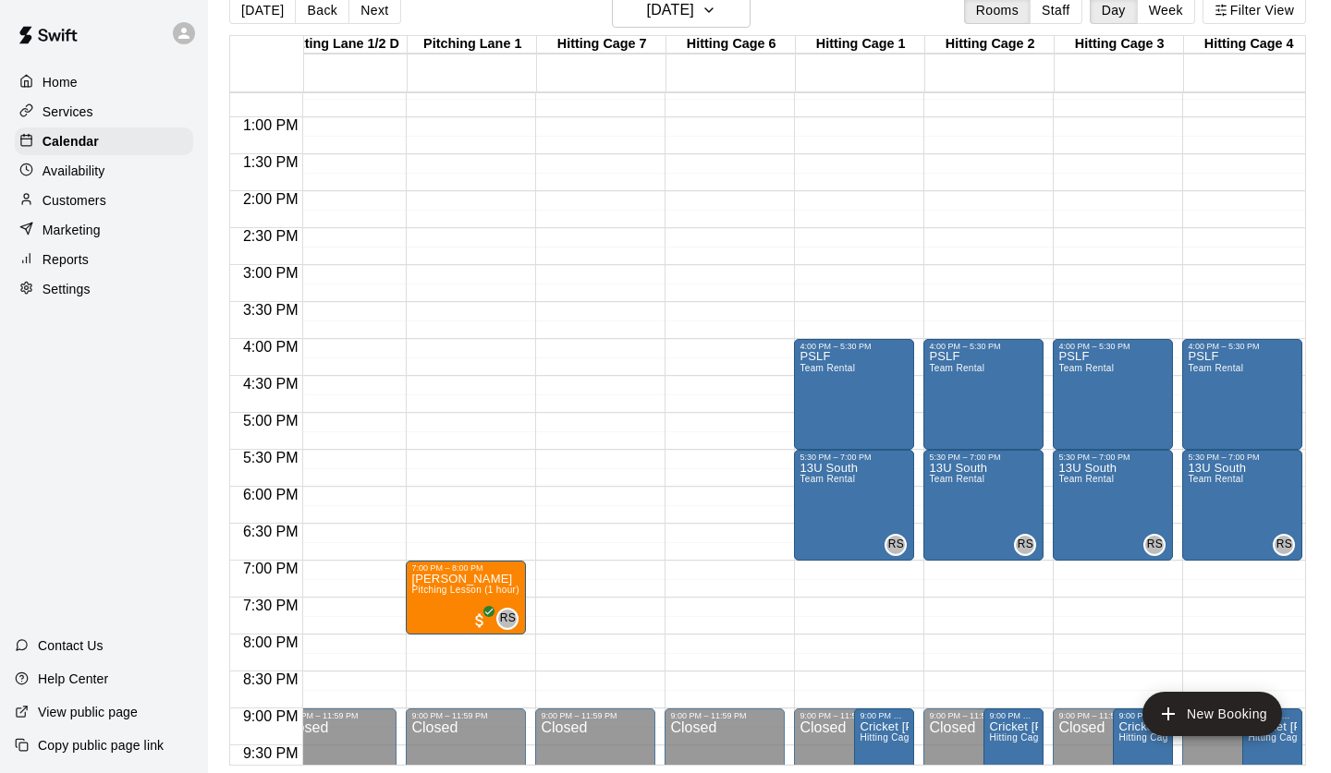
scroll to position [0, 418]
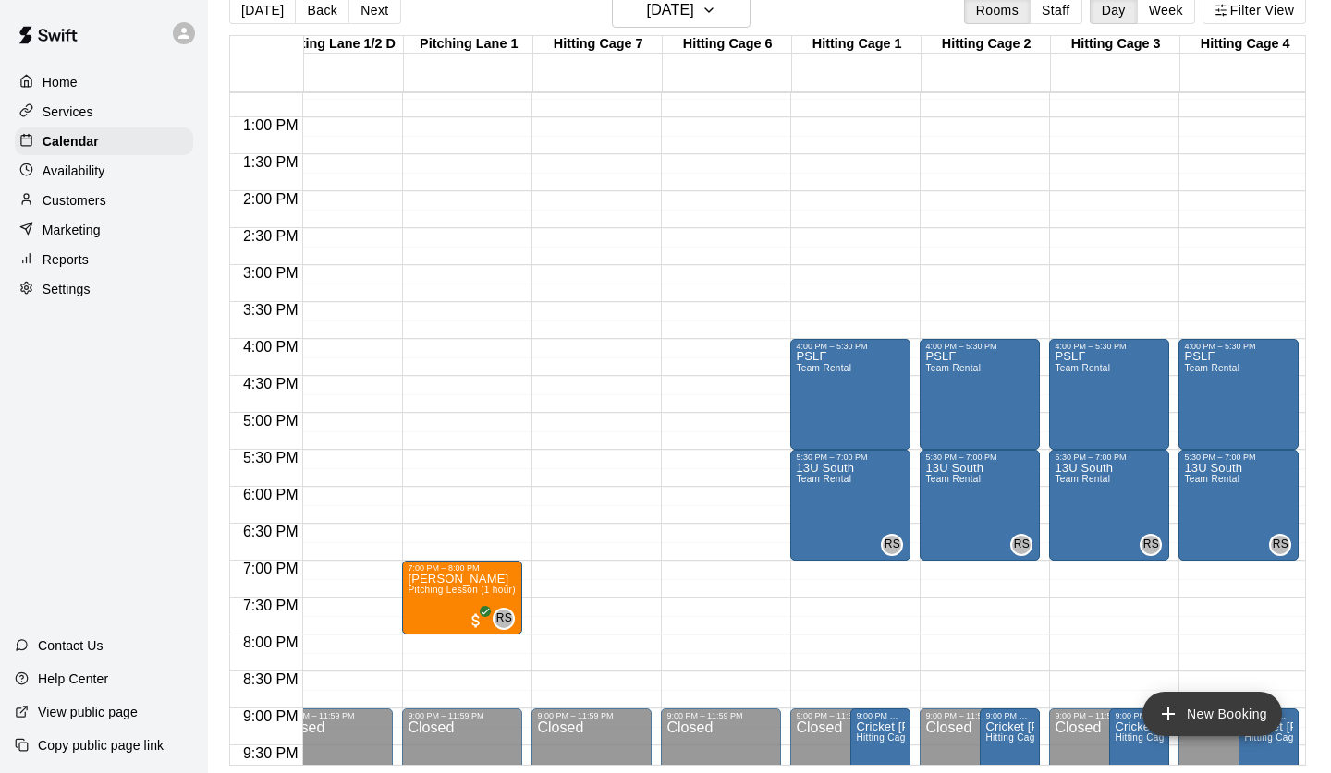
click at [1195, 715] on button "New Booking" at bounding box center [1212, 714] width 140 height 44
type input "**********"
click at [532, 240] on li "Team Rental" at bounding box center [314, 232] width 436 height 17
type input "**********"
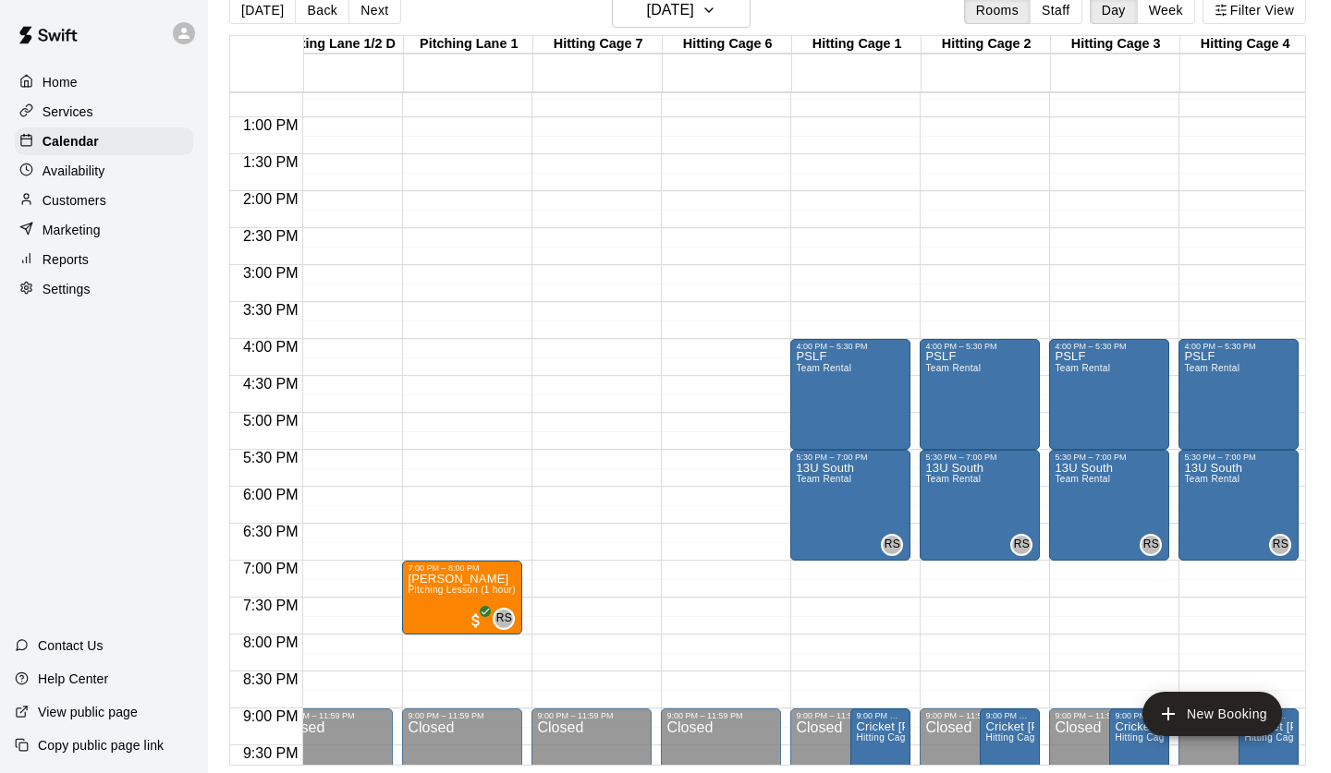
type input "********"
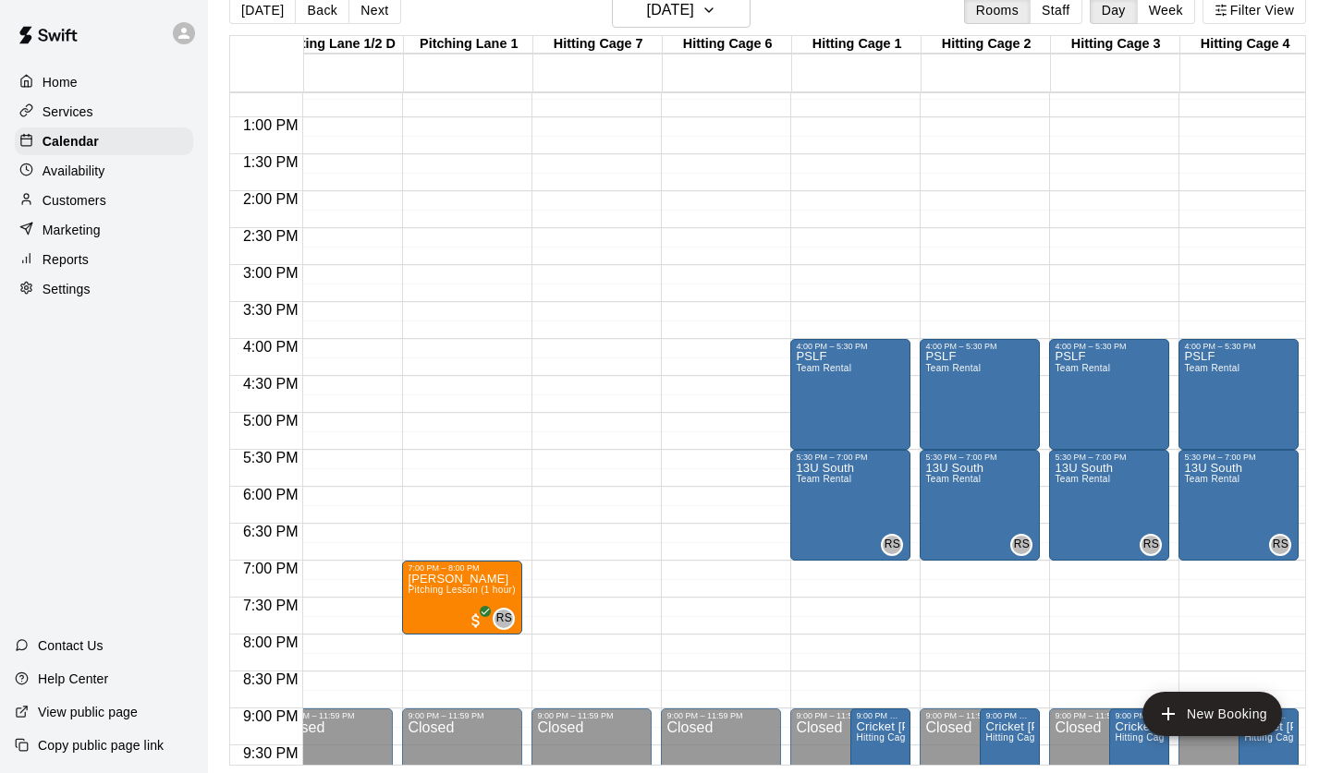
scroll to position [119, 0]
click at [510, 67] on li "Hitting Cage 1" at bounding box center [292, 58] width 436 height 17
click at [510, 507] on li "Hitting Cage 2" at bounding box center [292, 515] width 436 height 17
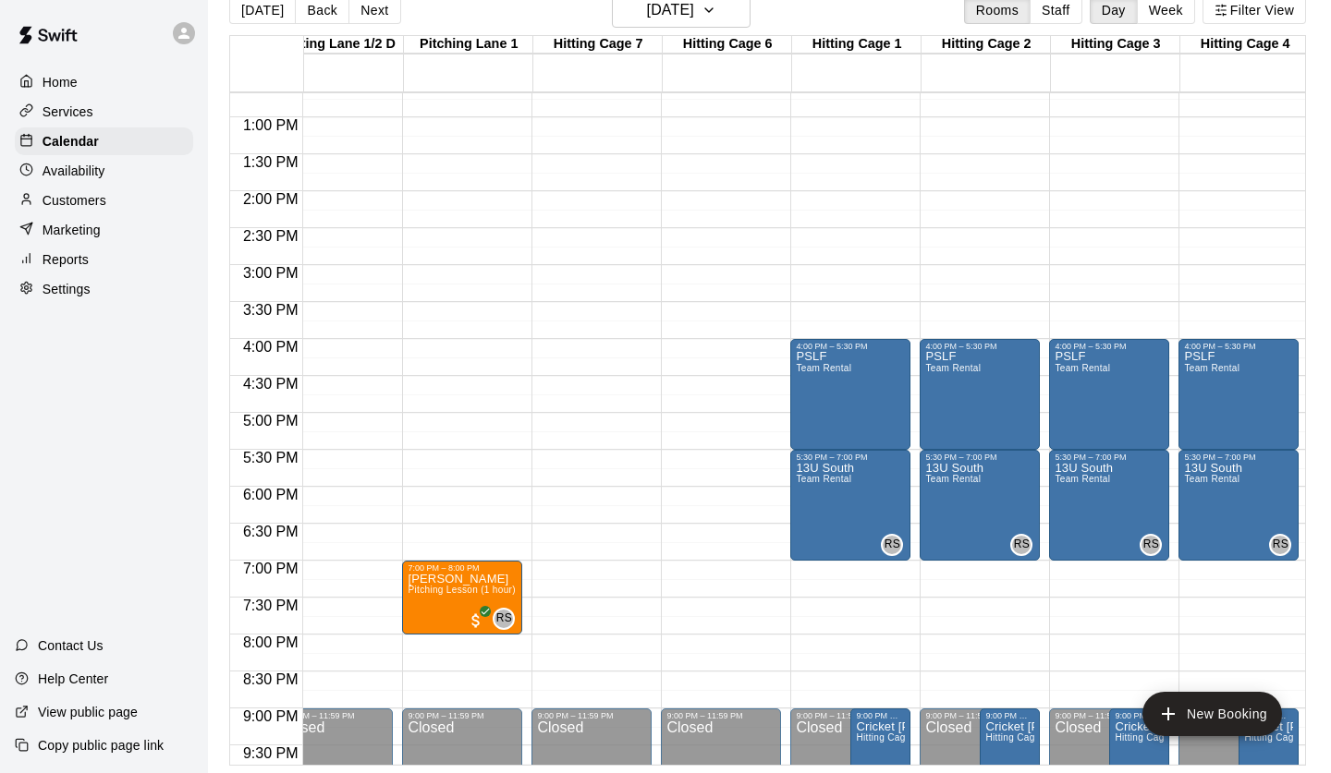
click at [510, 524] on li "Hitting Cage 3" at bounding box center [292, 532] width 436 height 17
click at [510, 541] on li "Hitting Cage 4" at bounding box center [292, 549] width 436 height 17
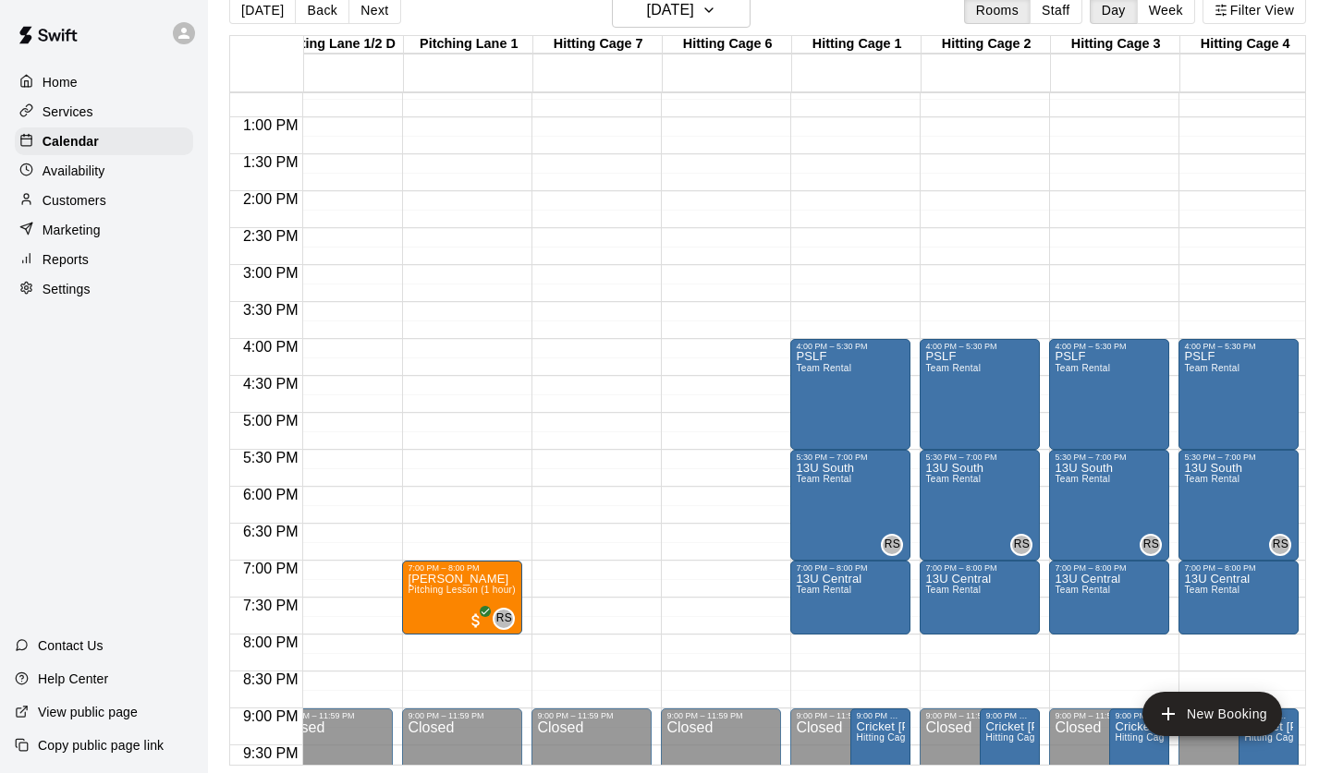
click at [733, 16] on button "[DATE]" at bounding box center [681, 10] width 139 height 35
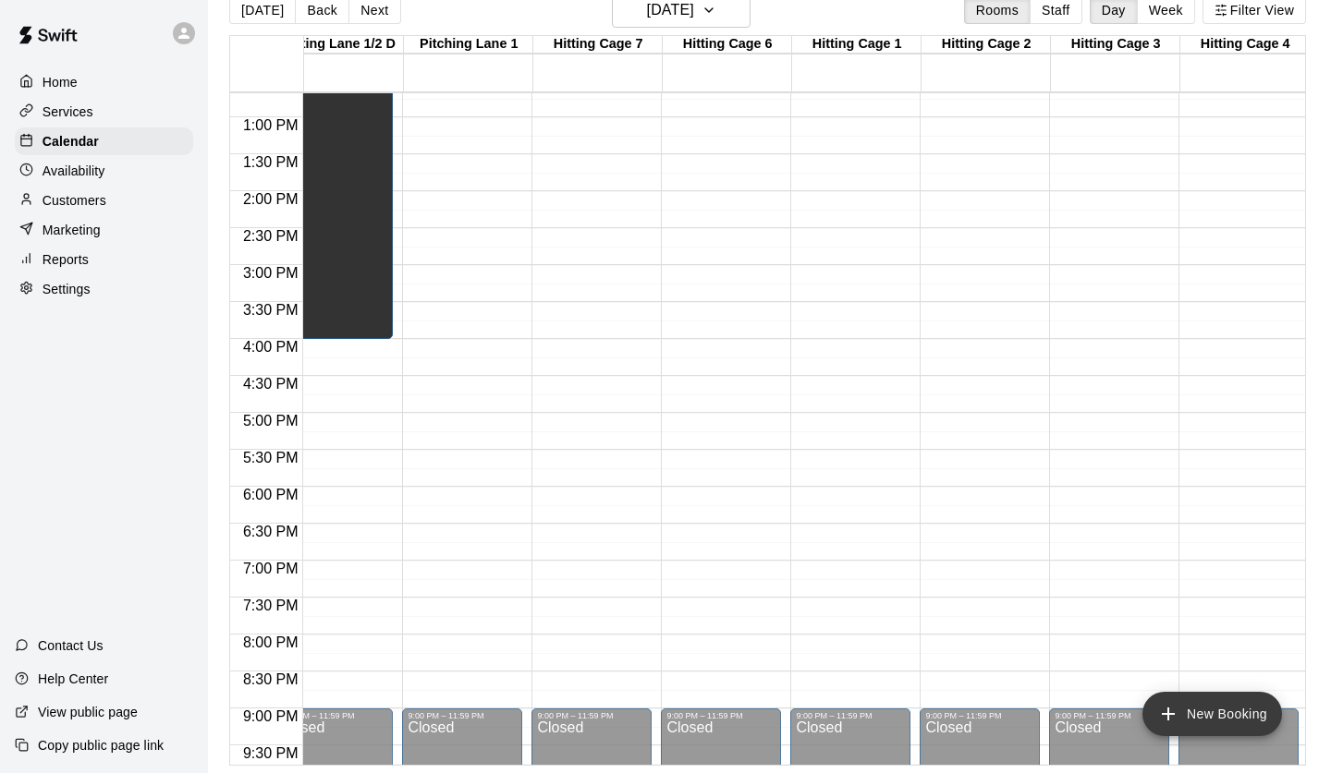
click at [1204, 711] on button "New Booking" at bounding box center [1212, 714] width 140 height 44
type input "**********"
click at [532, 240] on li "Team Rental" at bounding box center [314, 232] width 436 height 17
type input "**********"
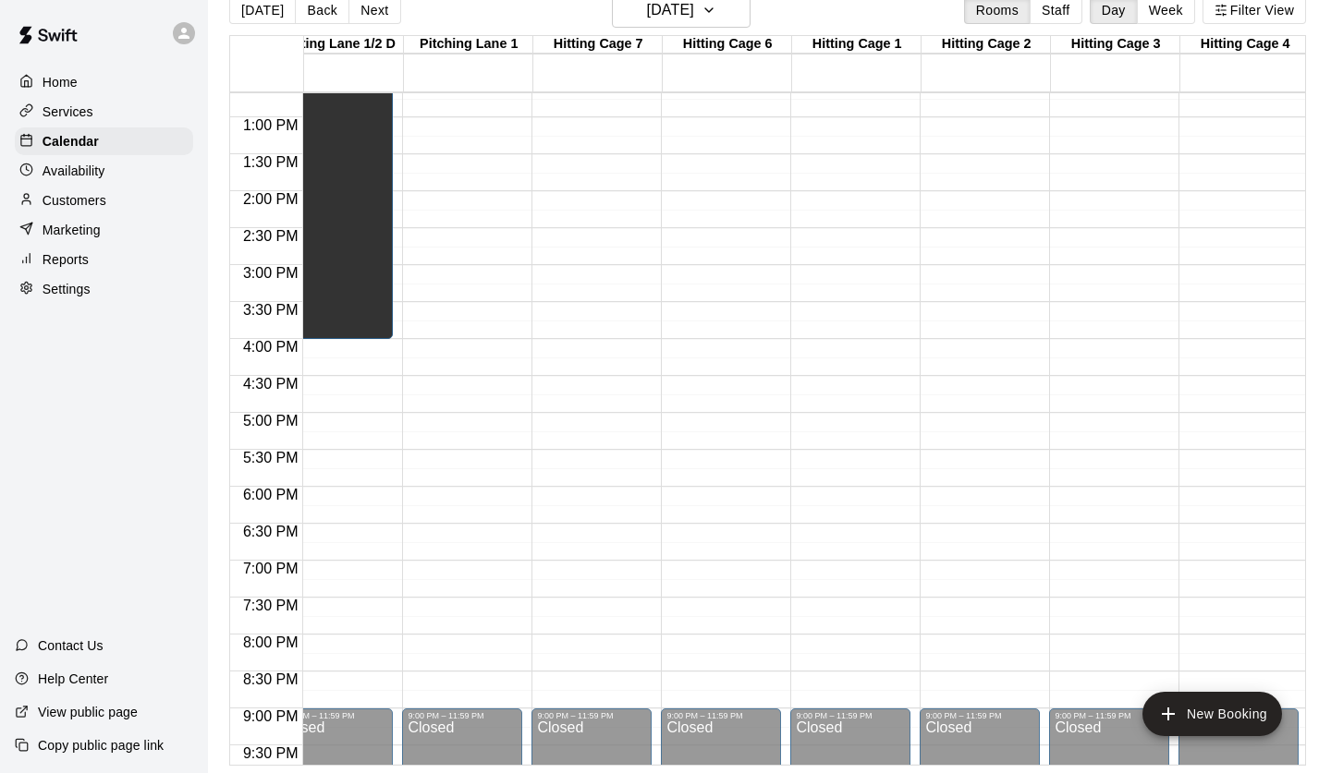
type input "********"
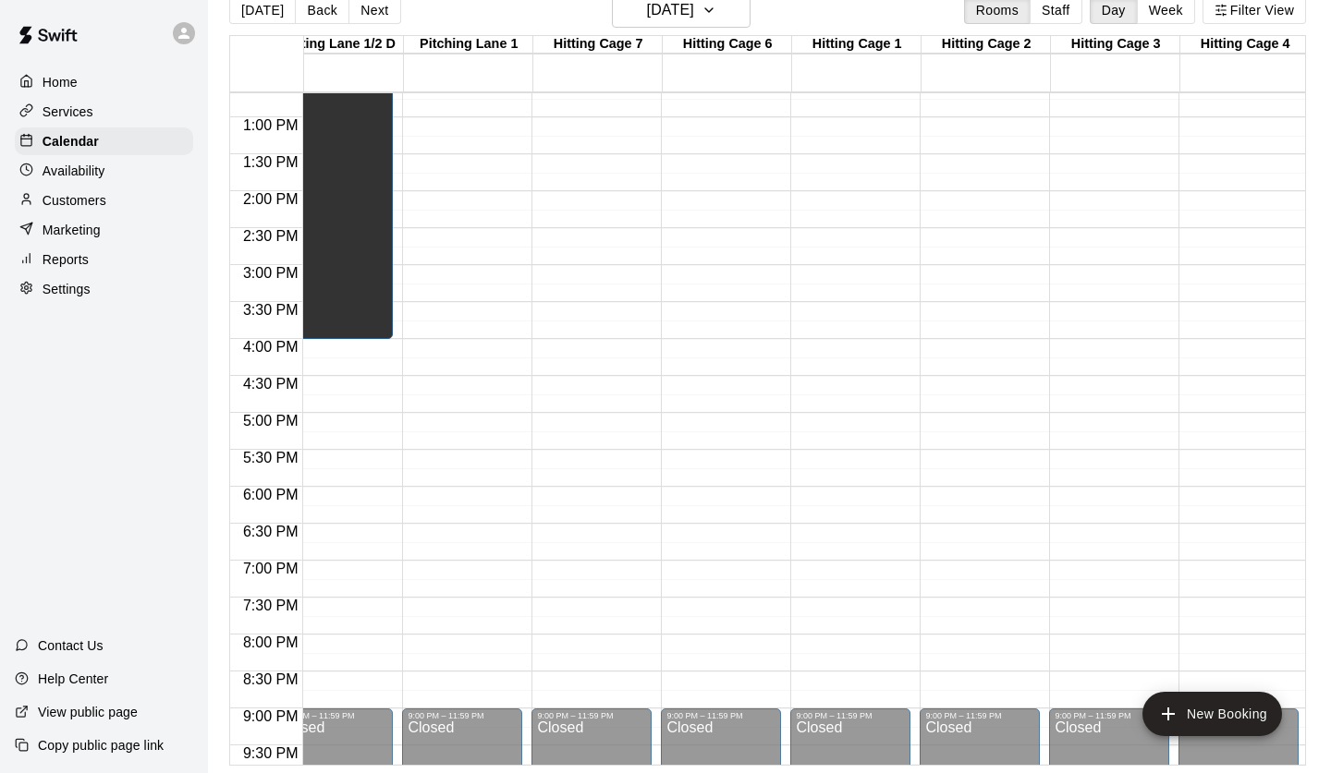
click at [510, 495] on li "Hitting Cage 1" at bounding box center [292, 503] width 436 height 17
click at [510, 507] on li "Hitting Cage 2" at bounding box center [292, 515] width 436 height 17
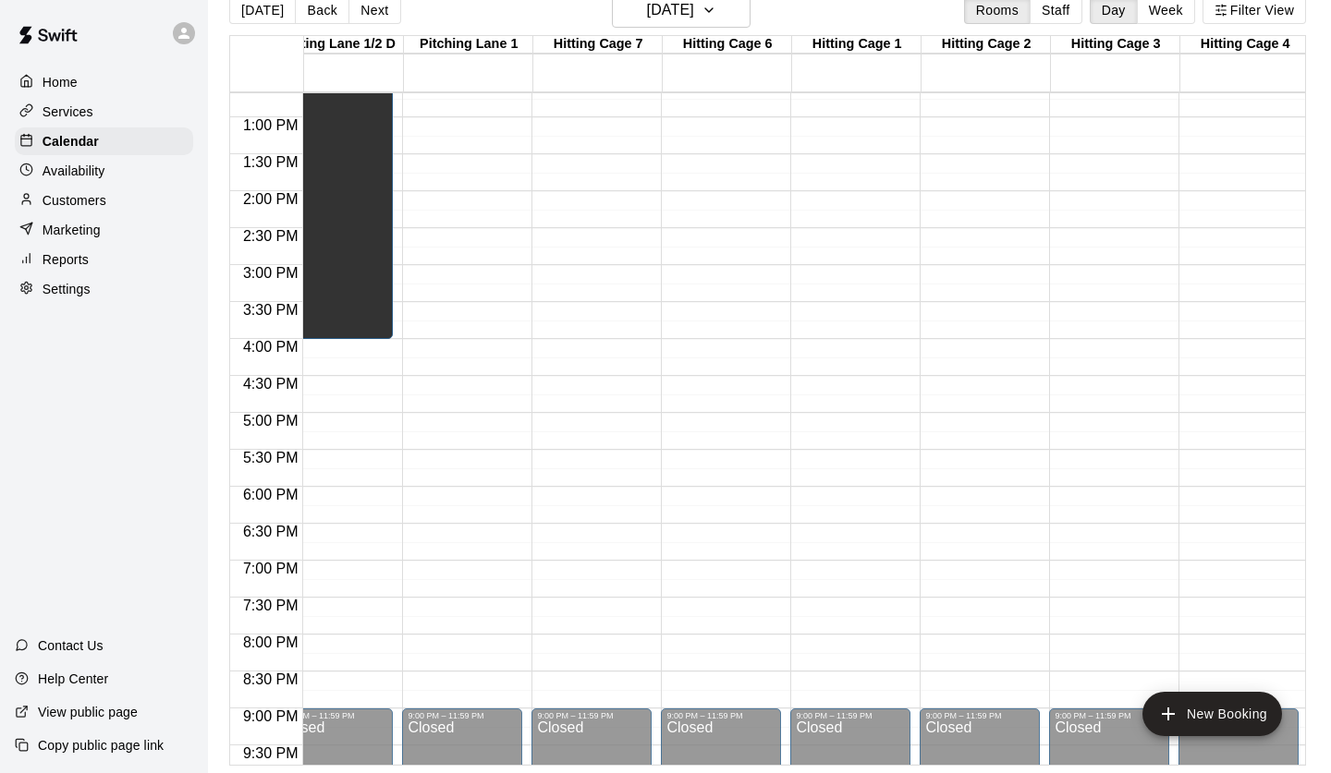
click at [510, 524] on li "Hitting Cage 3" at bounding box center [292, 532] width 436 height 17
click at [510, 541] on li "Hitting Cage 4" at bounding box center [292, 549] width 436 height 17
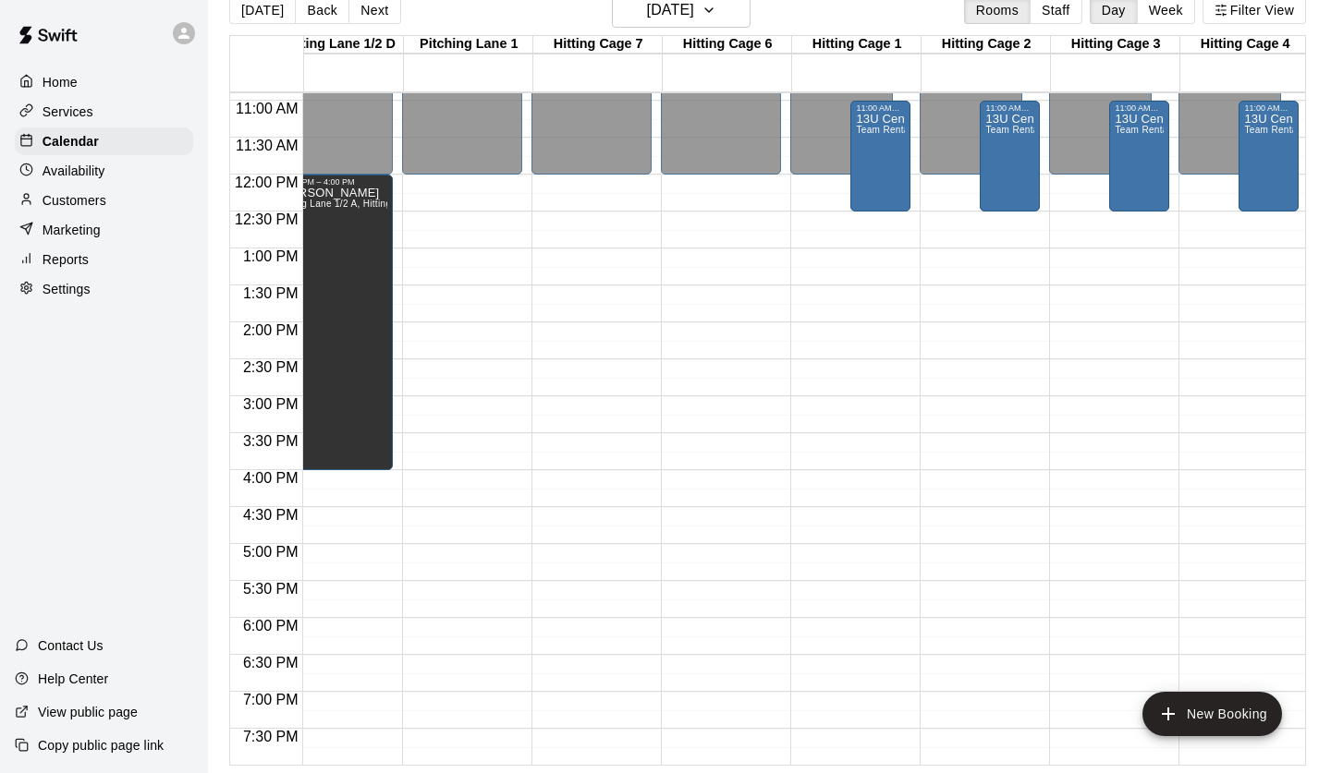
scroll to position [517, 418]
